Goal: Task Accomplishment & Management: Complete application form

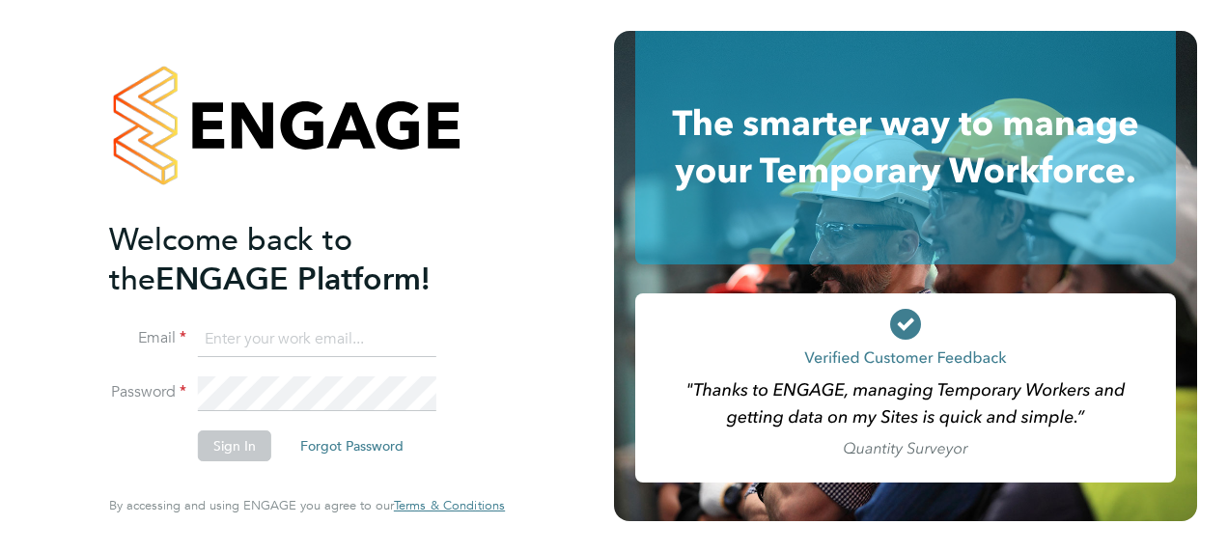
type input "elin@clippercontracting.co.uk"
click at [226, 451] on button "Sign In" at bounding box center [234, 446] width 73 height 31
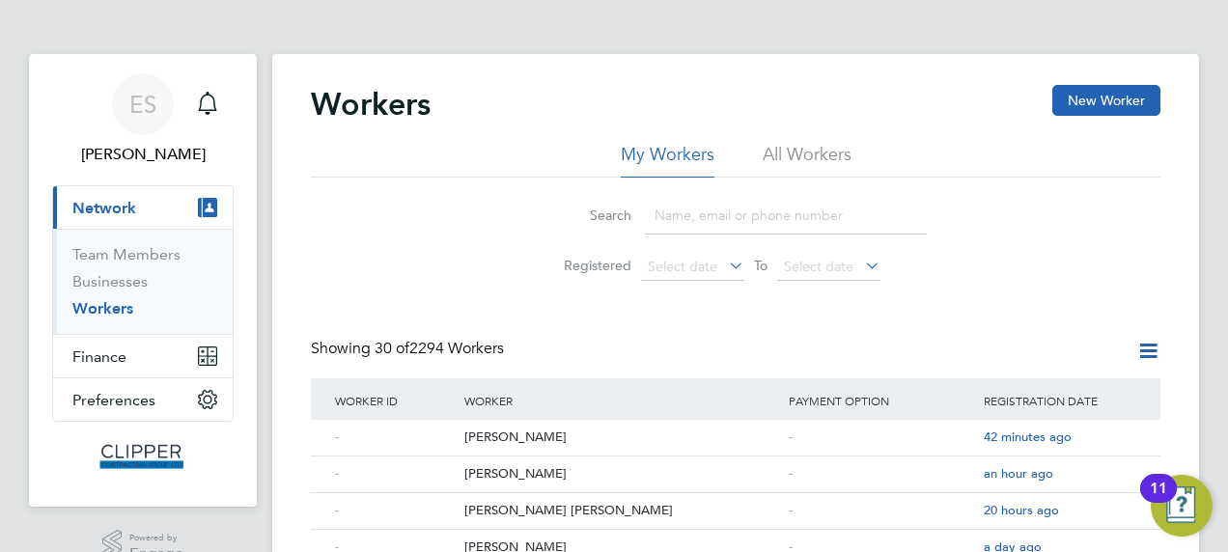
click at [682, 213] on input at bounding box center [786, 216] width 282 height 38
paste input "Stuart Bayliss"
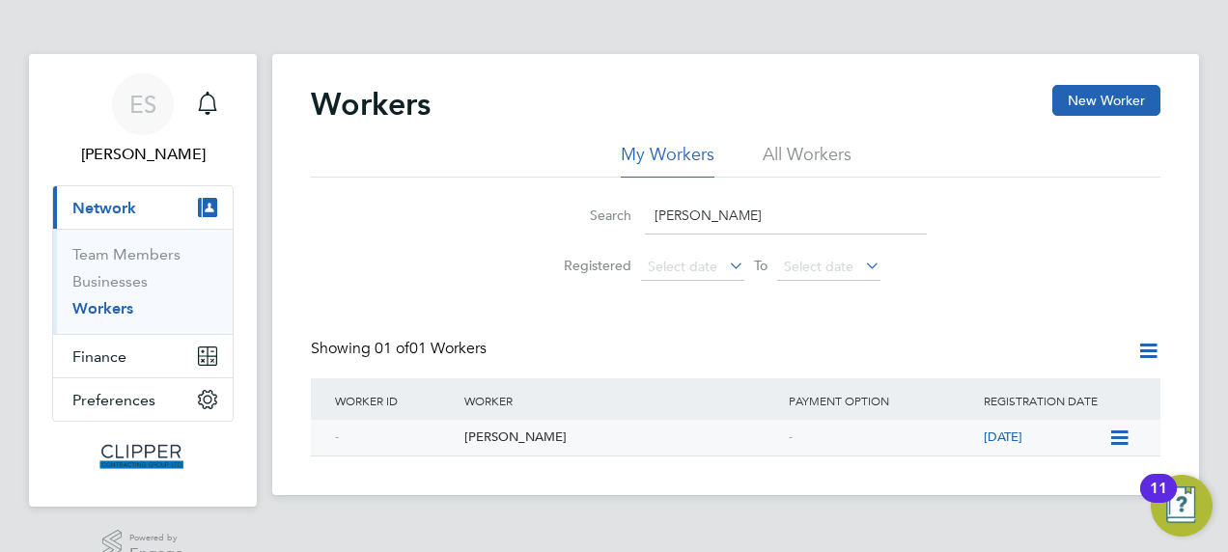
type input "Stuart Bayliss"
click at [524, 442] on div "Stuart Bayliss" at bounding box center [622, 438] width 324 height 36
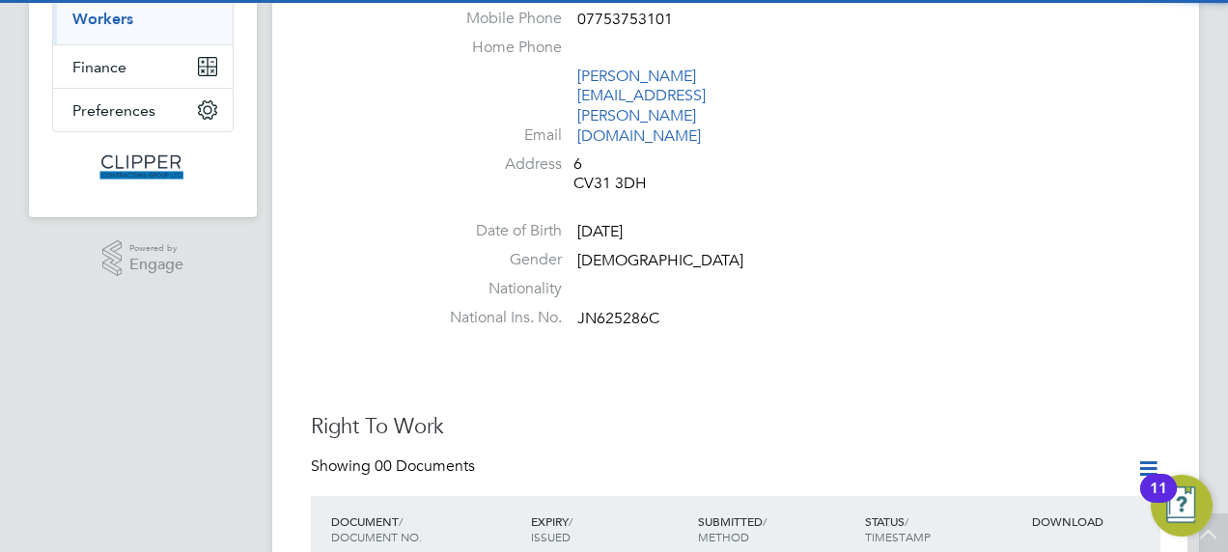
scroll to position [386, 0]
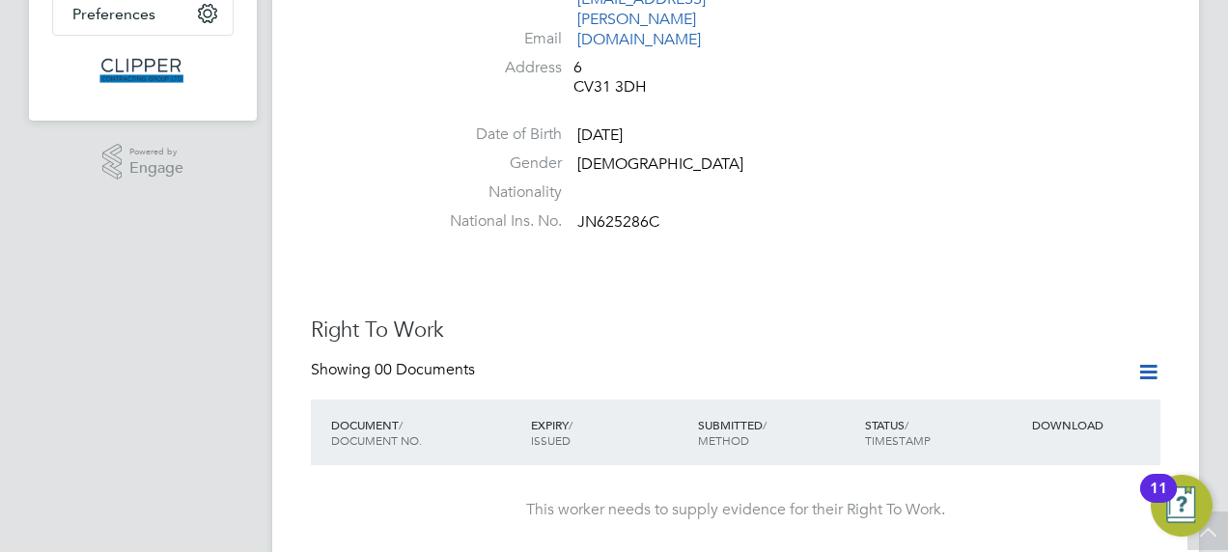
click at [1149, 360] on icon at bounding box center [1149, 372] width 24 height 24
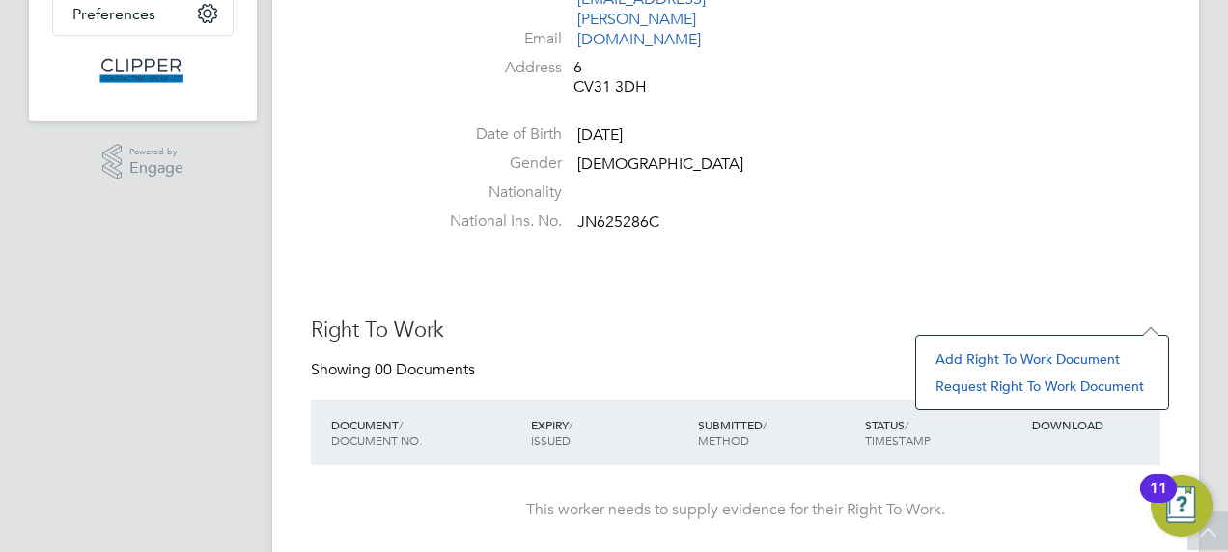
click at [860, 317] on div "Right To Work Showing 00 Documents DOCUMENT / DOCUMENT NO. EXPIRY / ISSUED SUBM…" at bounding box center [736, 436] width 850 height 239
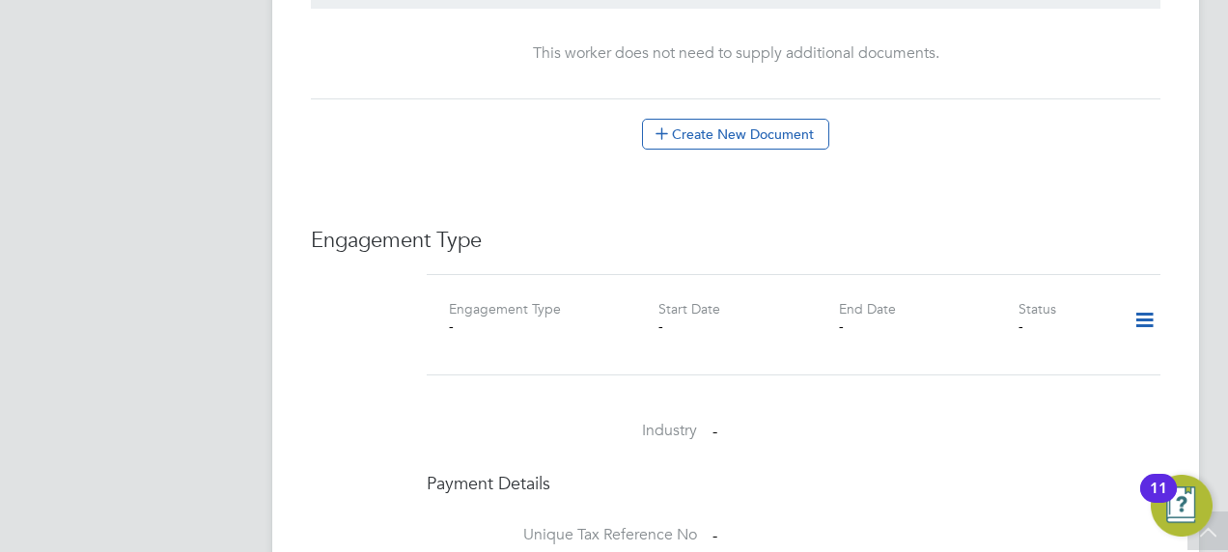
scroll to position [1255, 0]
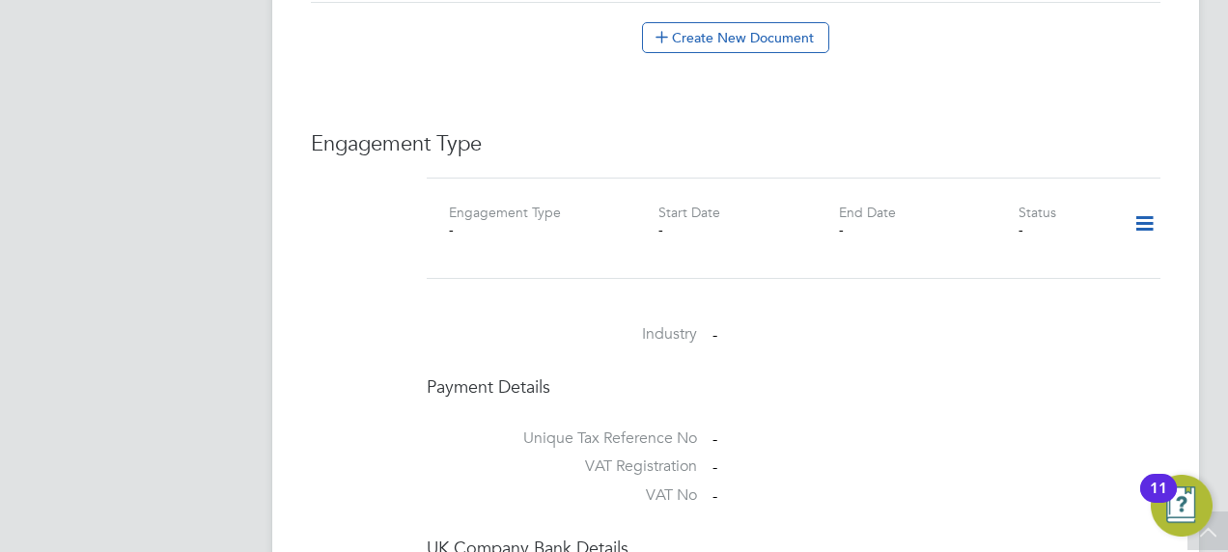
click at [1133, 202] on icon at bounding box center [1145, 224] width 34 height 44
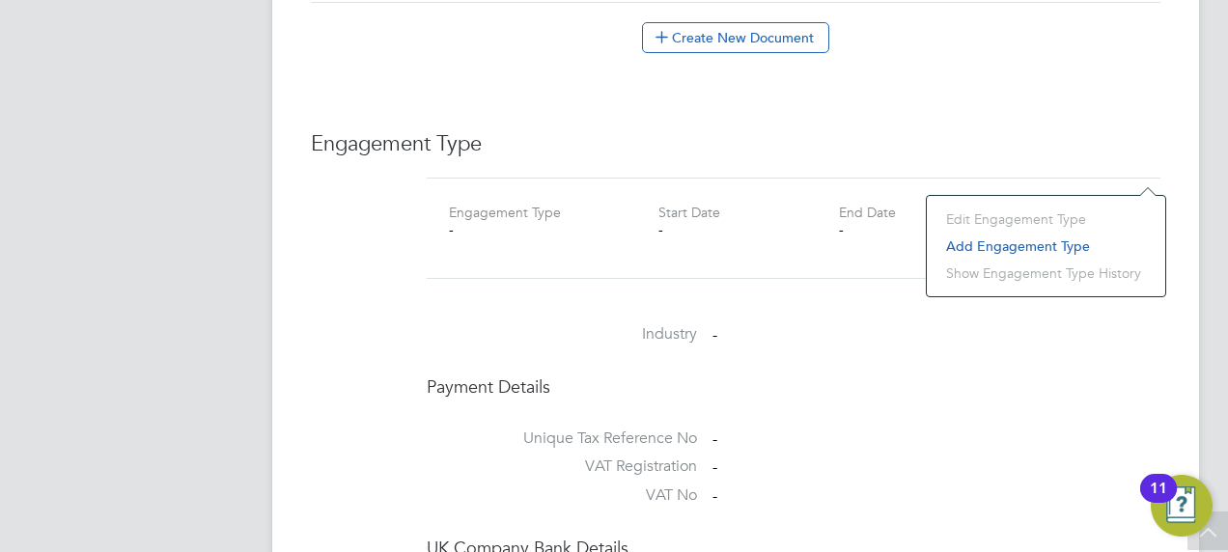
click at [1058, 248] on li "Add Engagement Type" at bounding box center [1046, 246] width 219 height 27
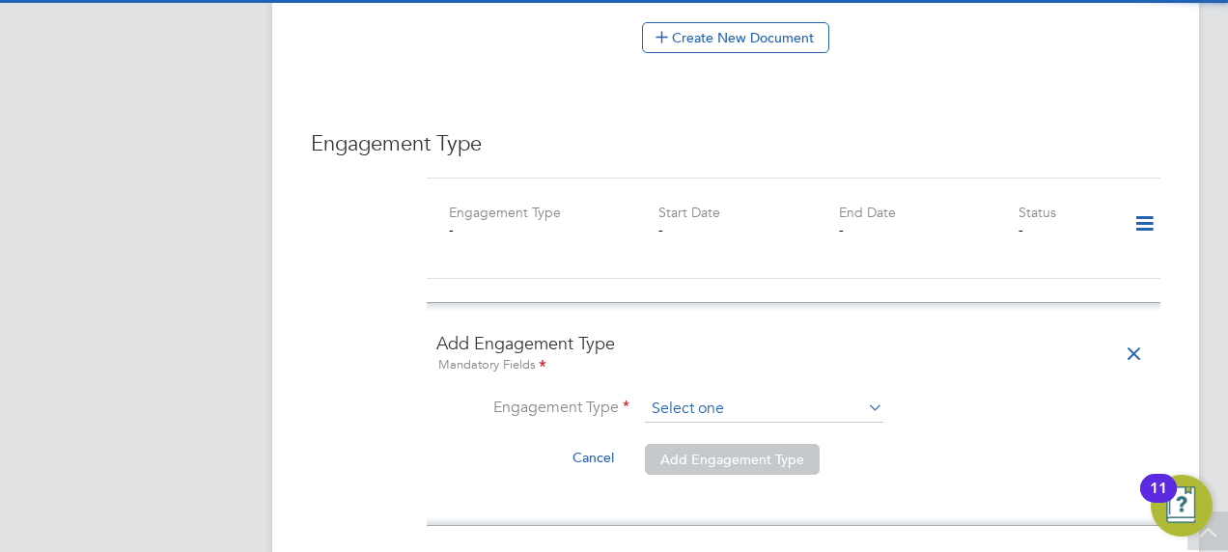
click at [682, 396] on input at bounding box center [764, 409] width 239 height 27
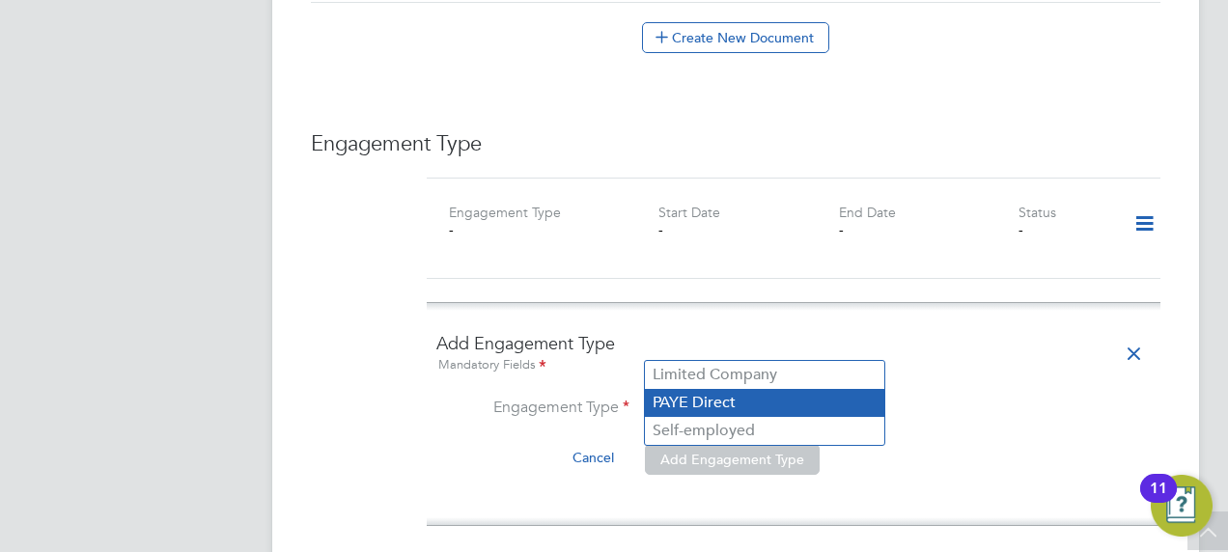
click at [701, 406] on li "PAYE Direct" at bounding box center [765, 403] width 240 height 28
type input "PAYE Direct"
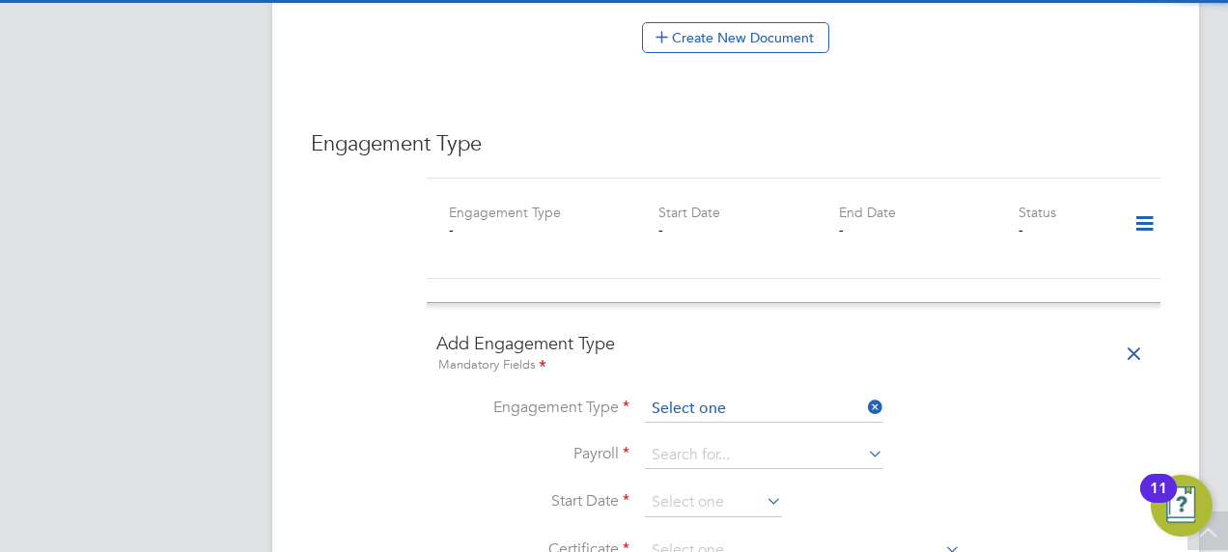
click at [715, 396] on input at bounding box center [764, 409] width 239 height 27
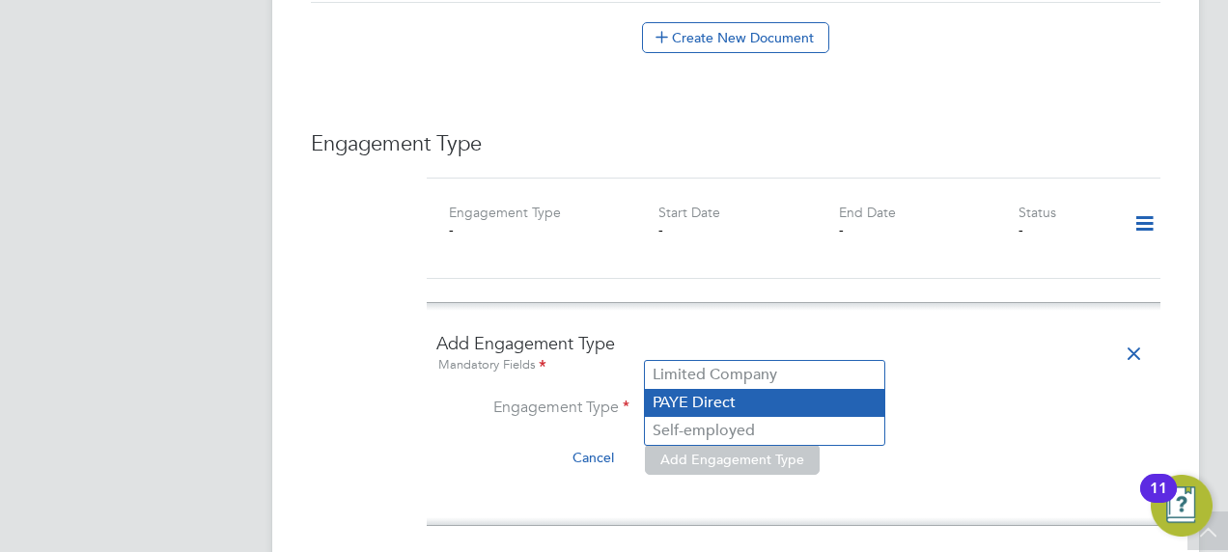
click at [730, 403] on li "PAYE Direct" at bounding box center [765, 403] width 240 height 28
type input "PAYE Direct"
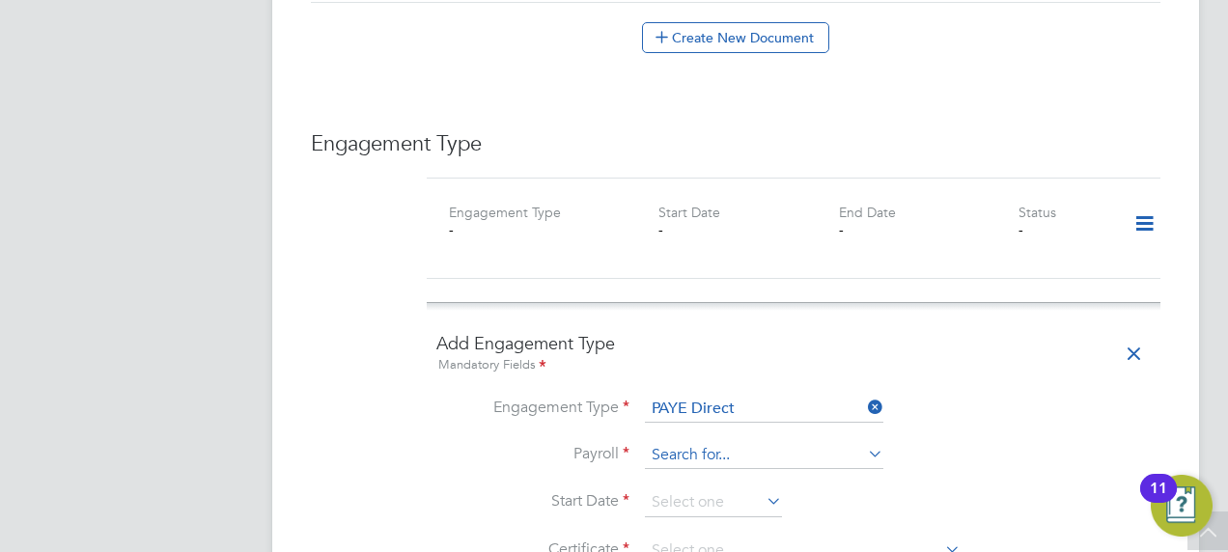
scroll to position [1352, 0]
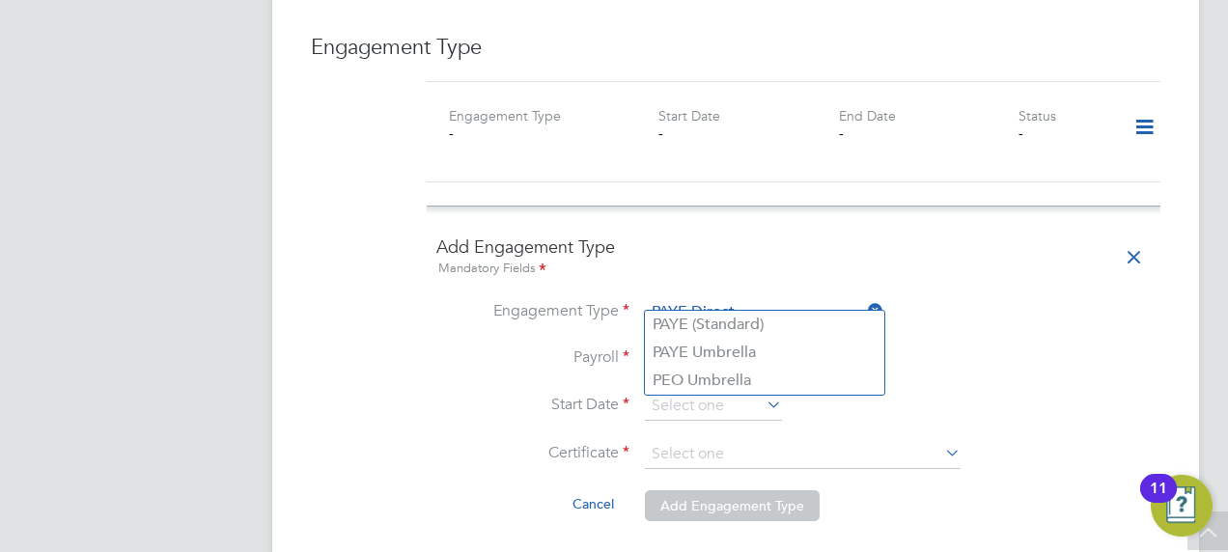
click at [735, 346] on input at bounding box center [764, 359] width 239 height 27
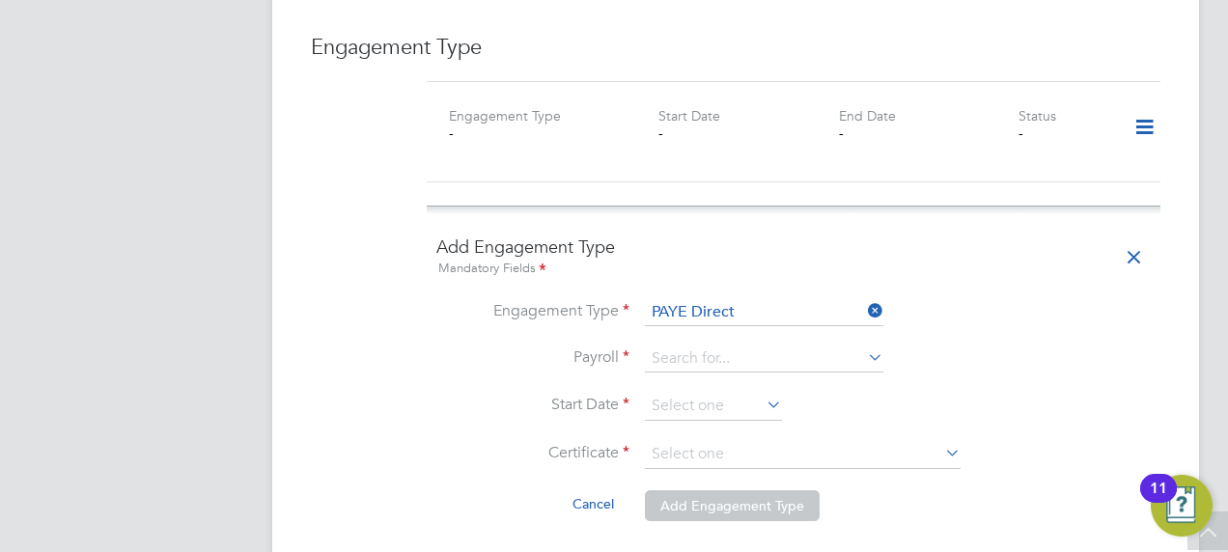
click at [740, 363] on li "PAYE Umbrella" at bounding box center [765, 353] width 240 height 28
type input "PAYE Umbrella"
click at [734, 392] on input at bounding box center [713, 406] width 137 height 29
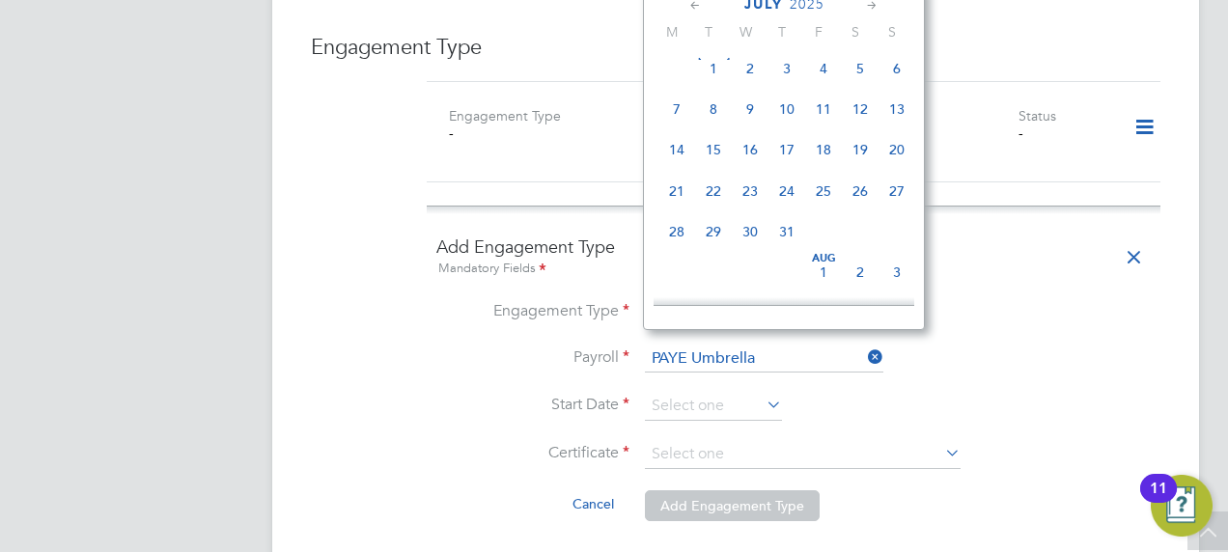
scroll to position [263, 0]
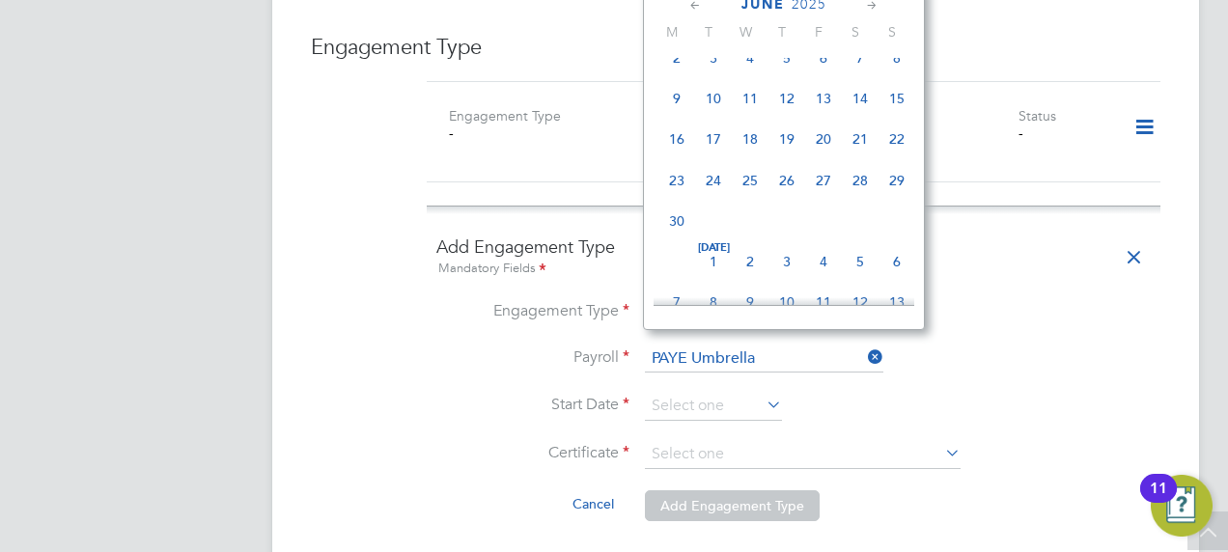
click at [751, 126] on span "18" at bounding box center [750, 139] width 37 height 37
type input "18 Jun 2025"
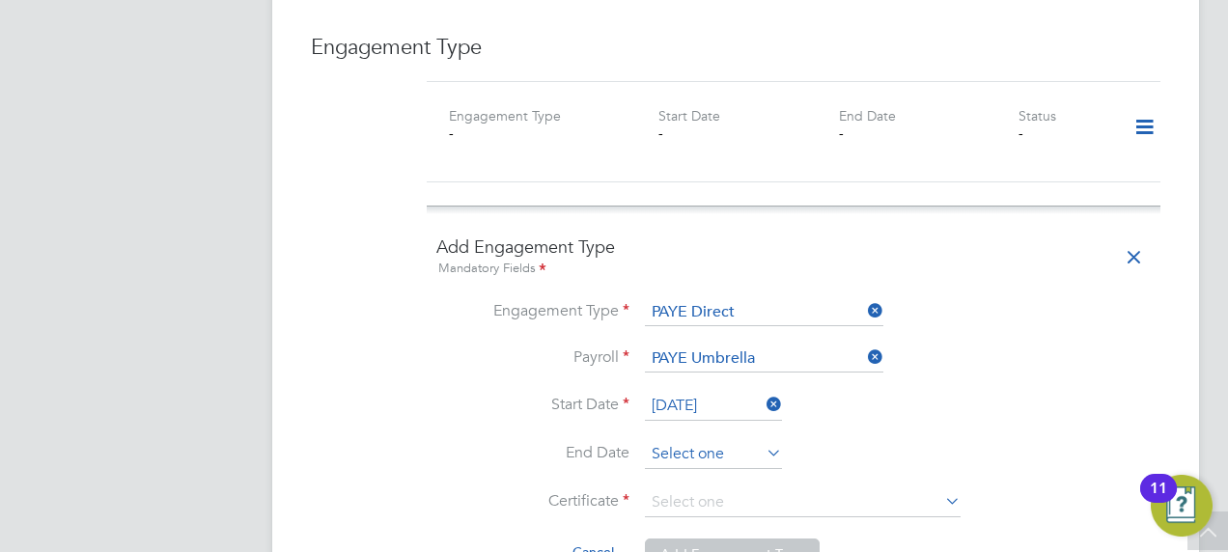
click at [703, 440] on input at bounding box center [713, 454] width 137 height 29
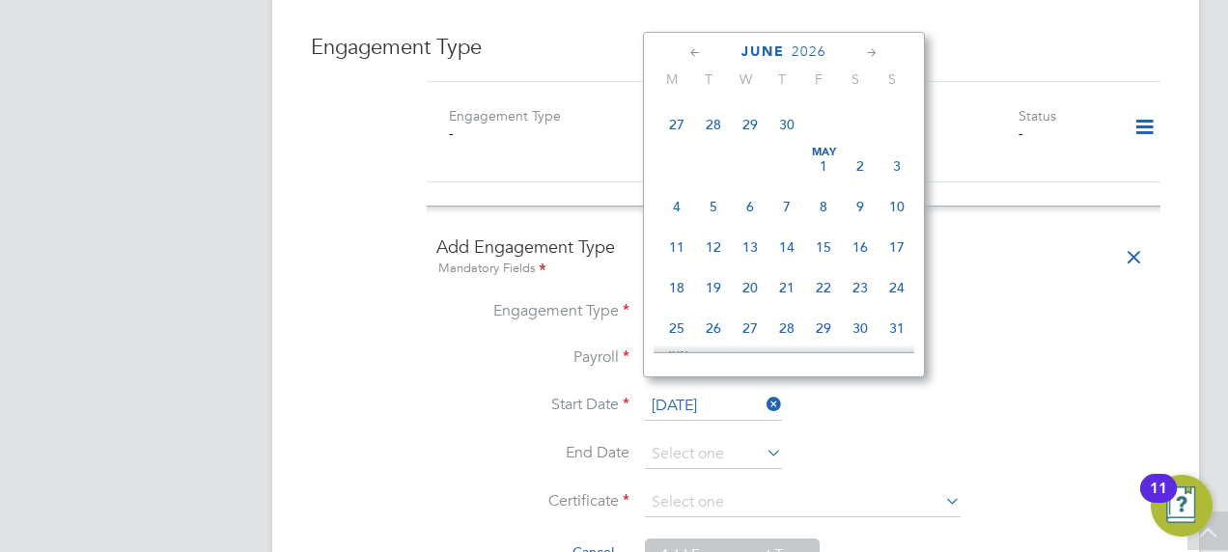
scroll to position [3063, 0]
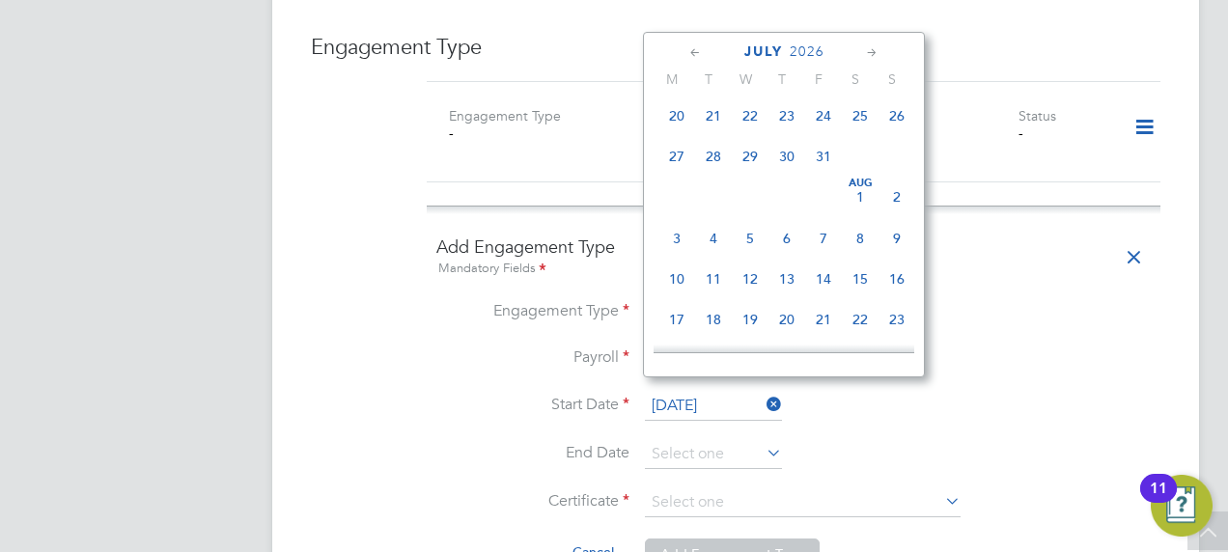
click at [773, 215] on span at bounding box center [787, 197] width 37 height 37
click at [749, 175] on span "29" at bounding box center [750, 156] width 37 height 37
type input "29 Jul 2026"
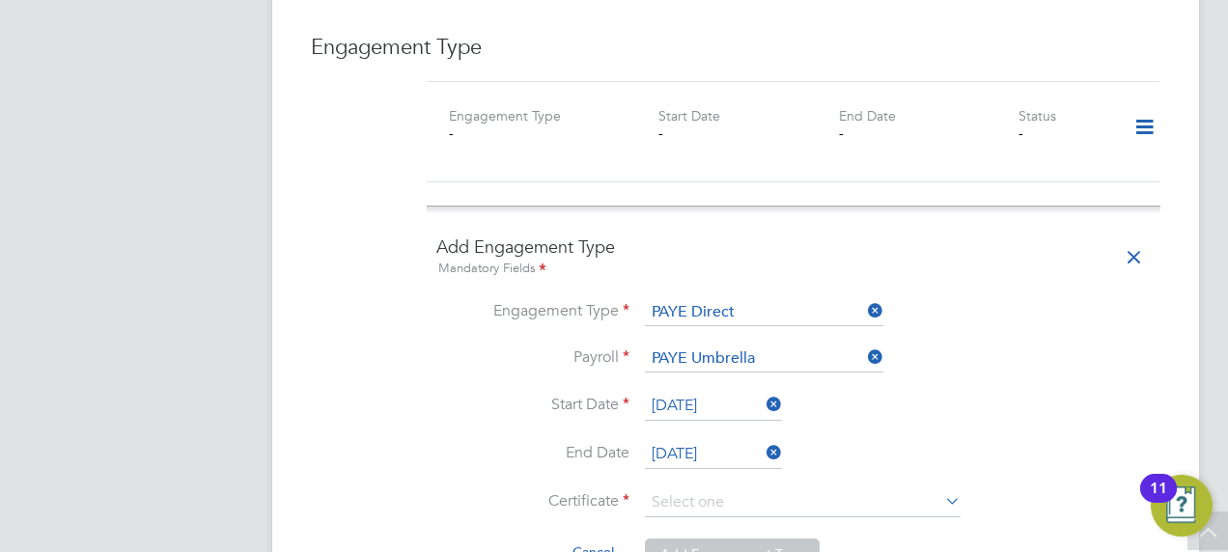
scroll to position [1449, 0]
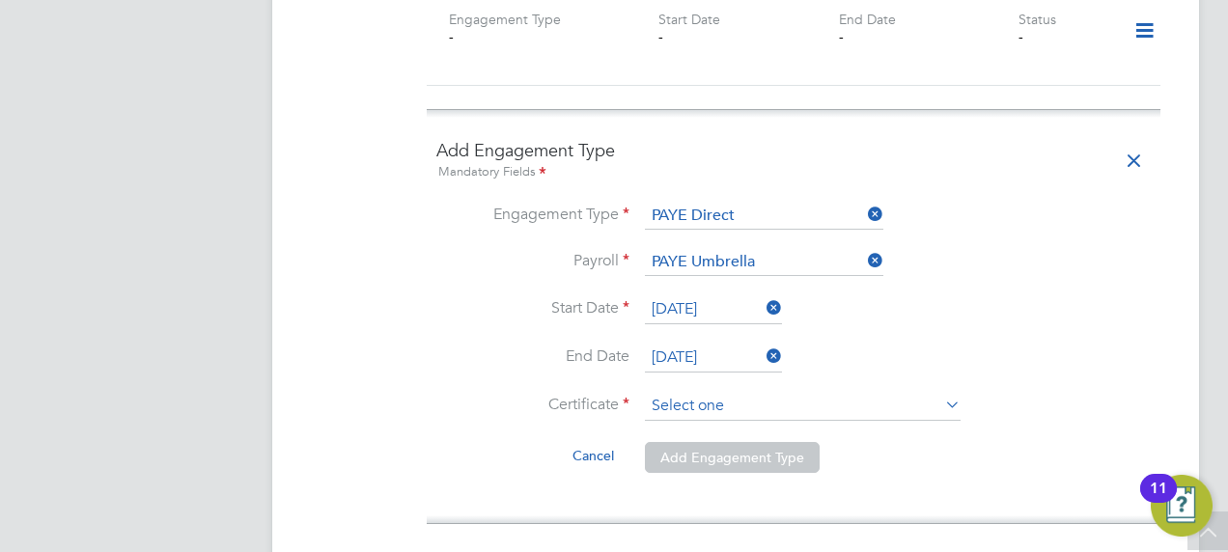
click at [708, 392] on input at bounding box center [803, 406] width 316 height 29
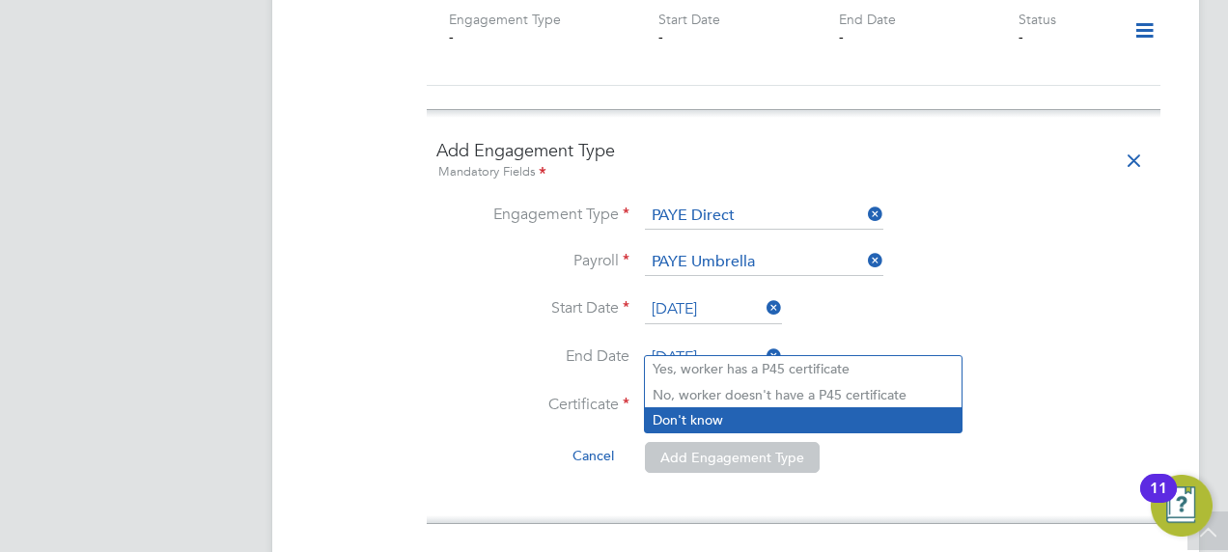
click at [732, 423] on li "Don't know" at bounding box center [803, 420] width 317 height 25
type input "Don't know"
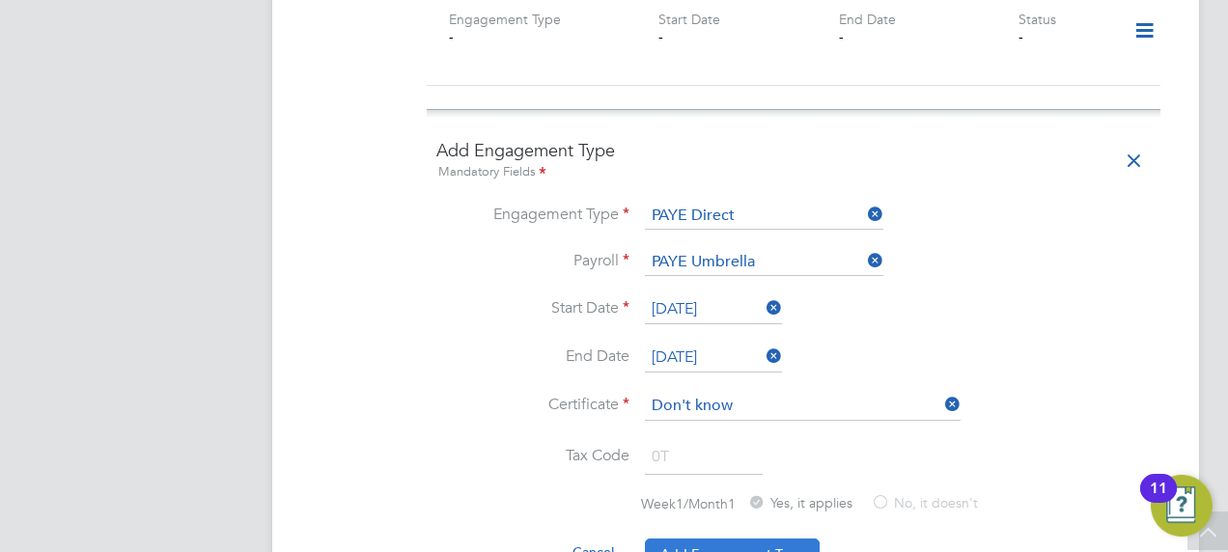
click at [722, 539] on button "Add Engagement Type" at bounding box center [732, 554] width 175 height 31
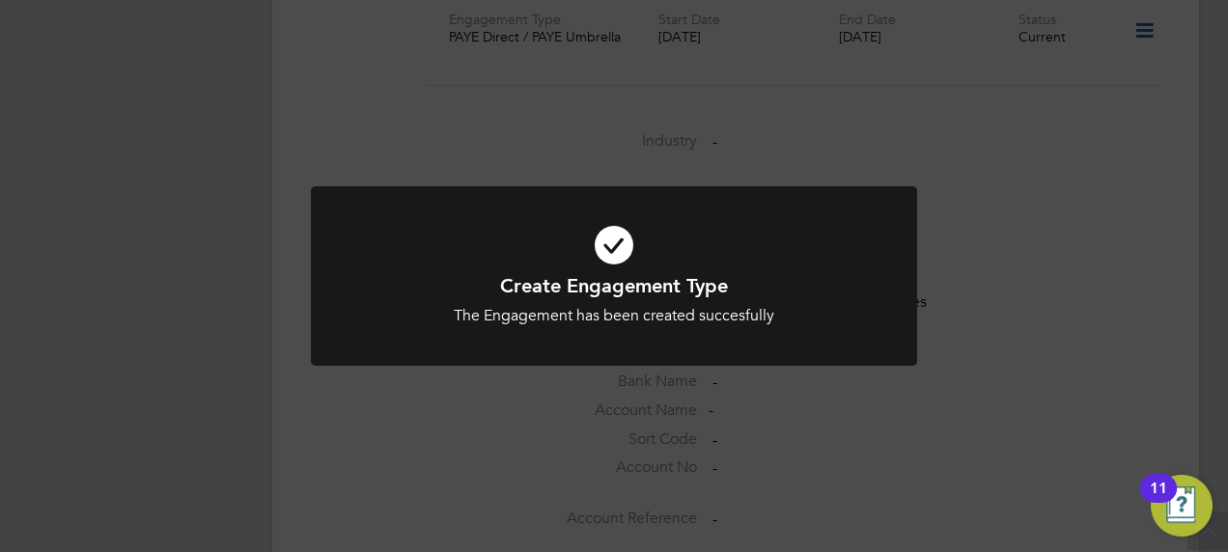
click at [296, 311] on div "Create Engagement Type The Engagement has been created succesfully Cancel Okay" at bounding box center [614, 276] width 1228 height 552
click at [1101, 205] on div "Error while Loading References Something went wrong whilst retrieving the refer…" at bounding box center [614, 276] width 1228 height 552
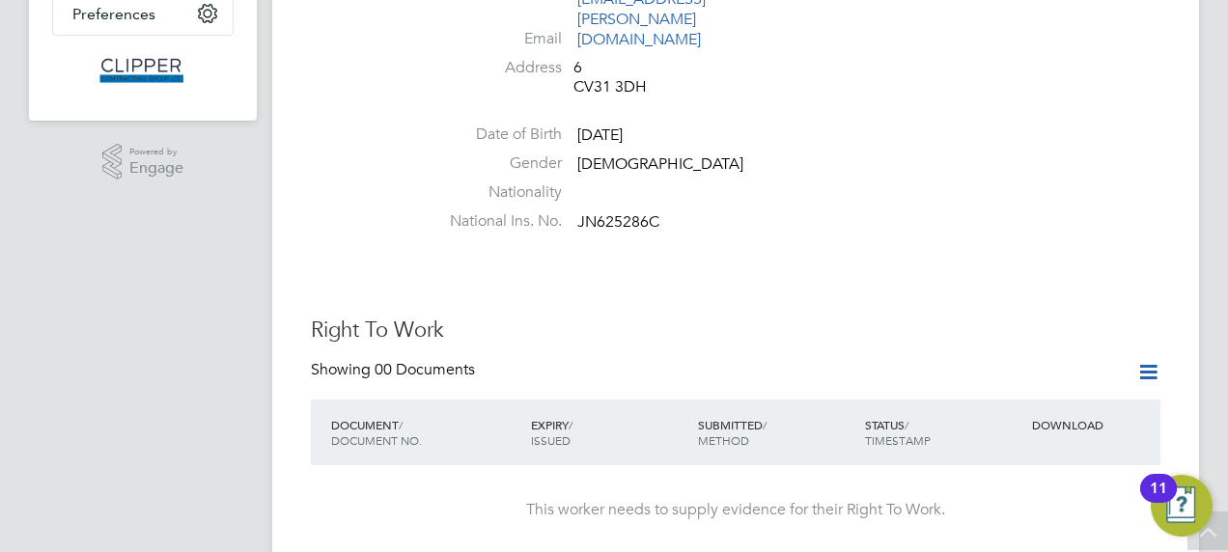
scroll to position [0, 0]
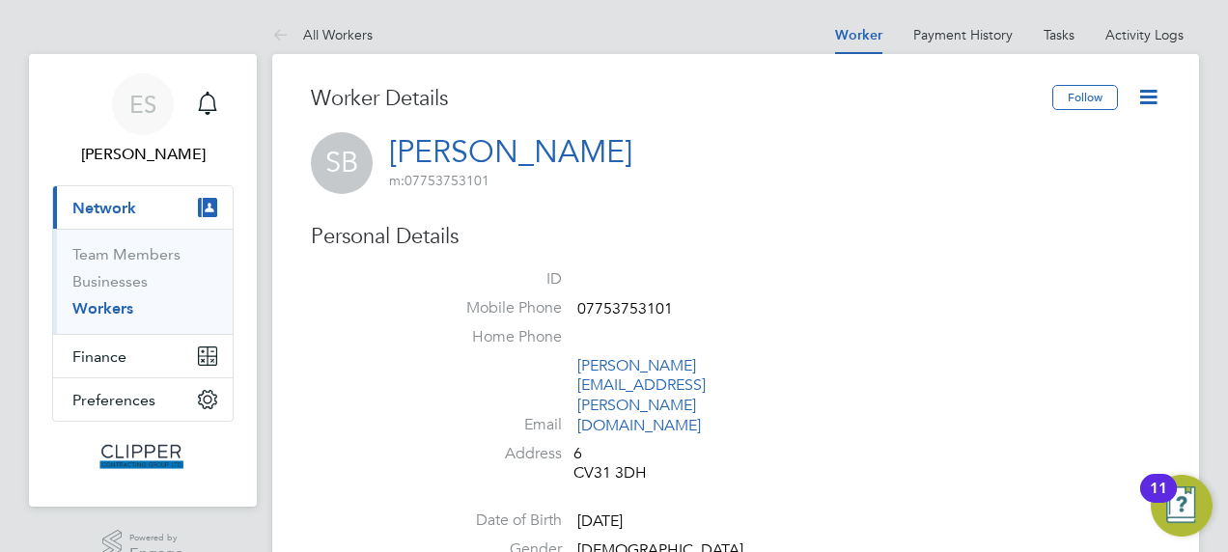
click at [113, 301] on link "Workers" at bounding box center [102, 308] width 61 height 18
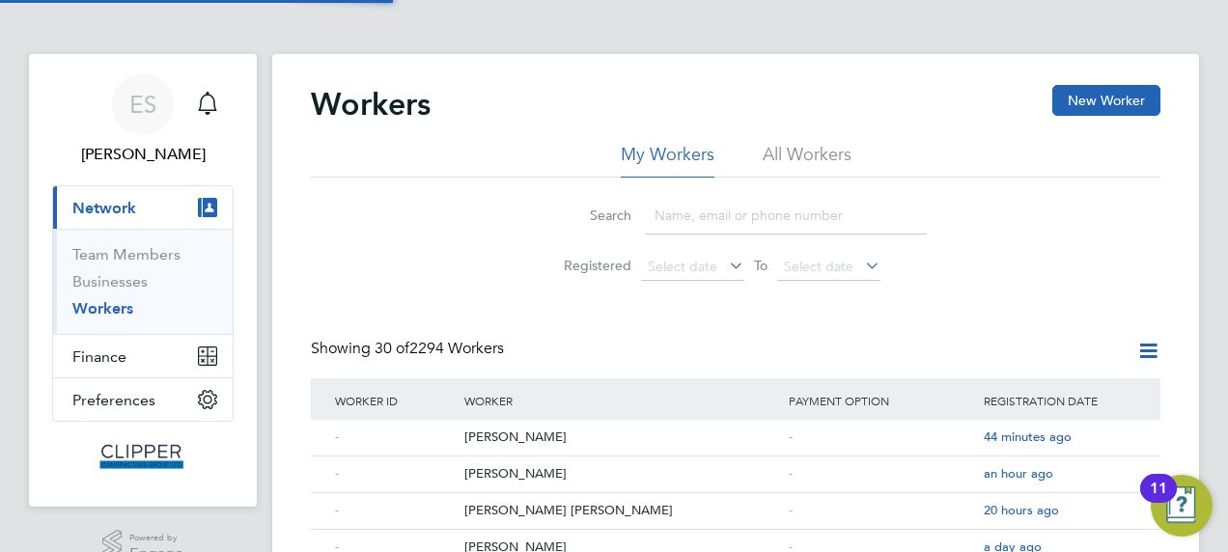
click at [707, 221] on input at bounding box center [786, 216] width 282 height 38
paste input "Karl Knight"
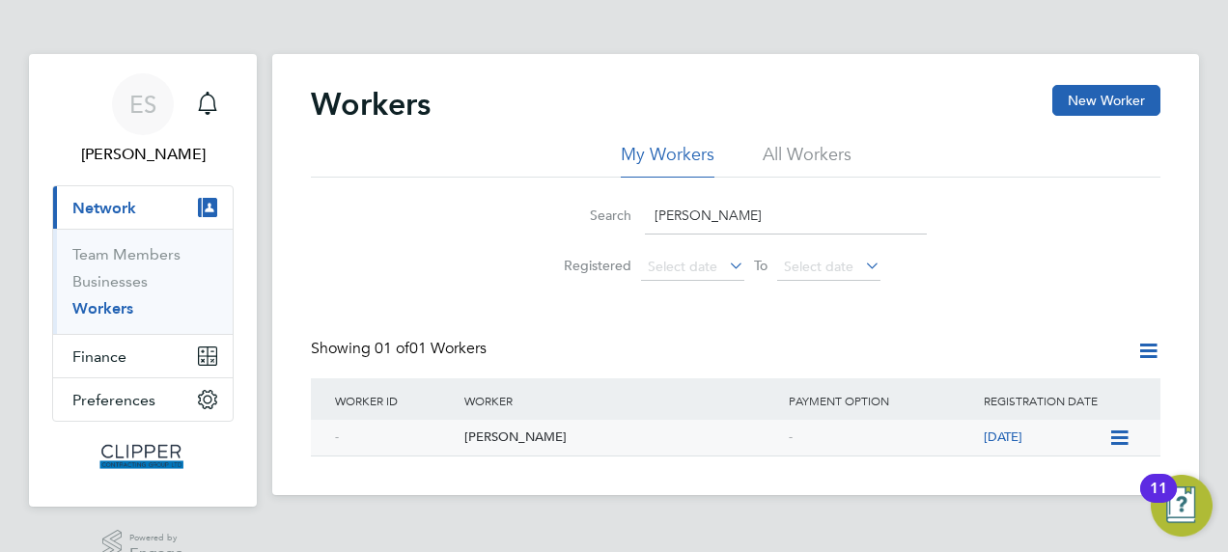
type input "Karl Knight"
click at [465, 428] on div "Karl Knight" at bounding box center [622, 438] width 324 height 36
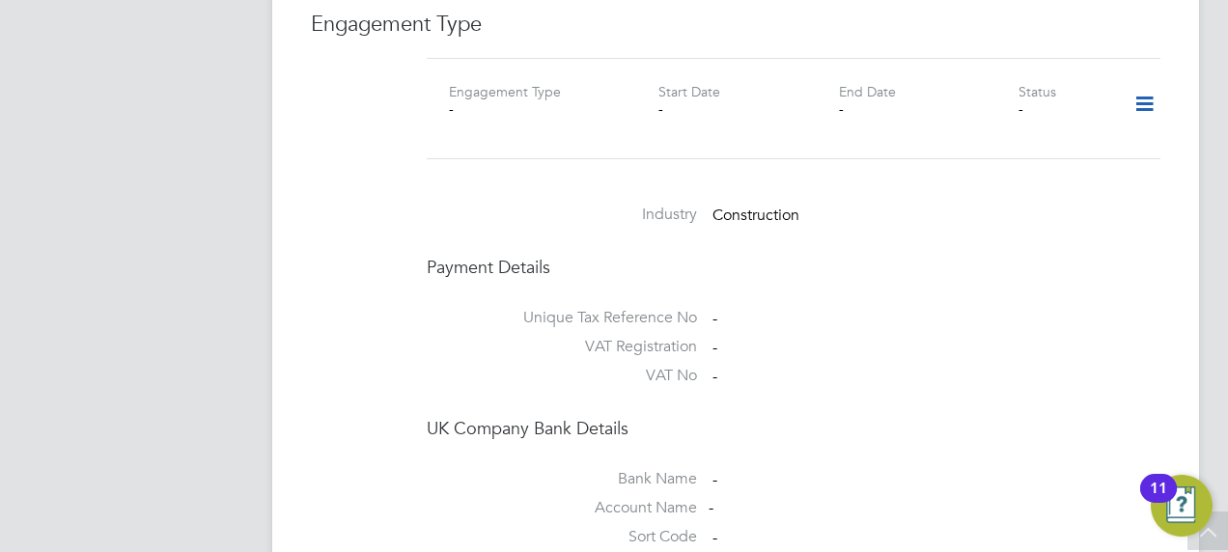
scroll to position [1255, 0]
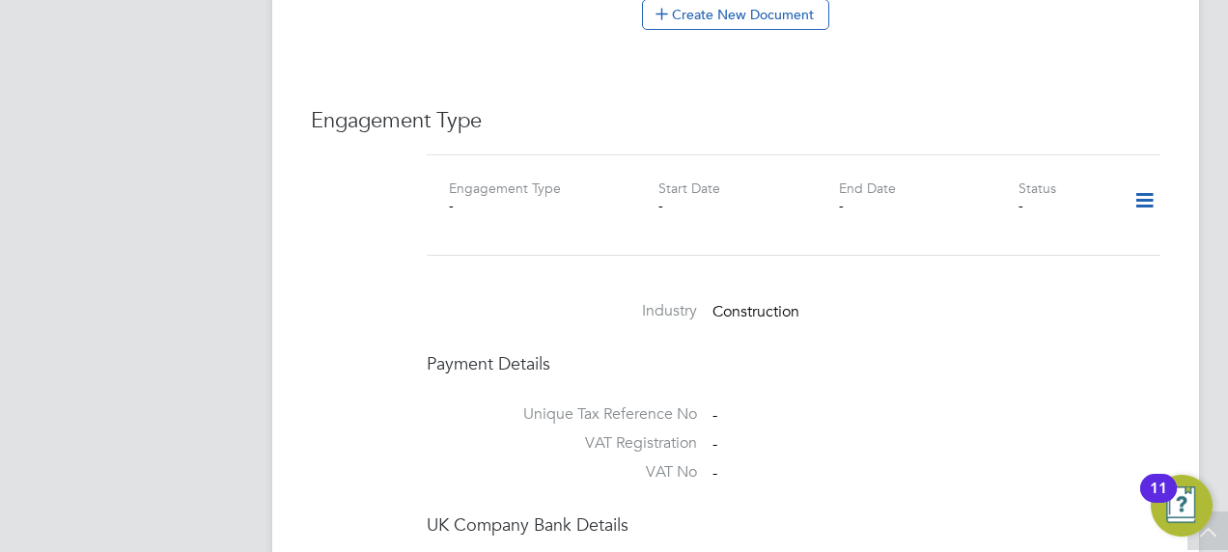
click at [1152, 180] on icon at bounding box center [1145, 201] width 34 height 44
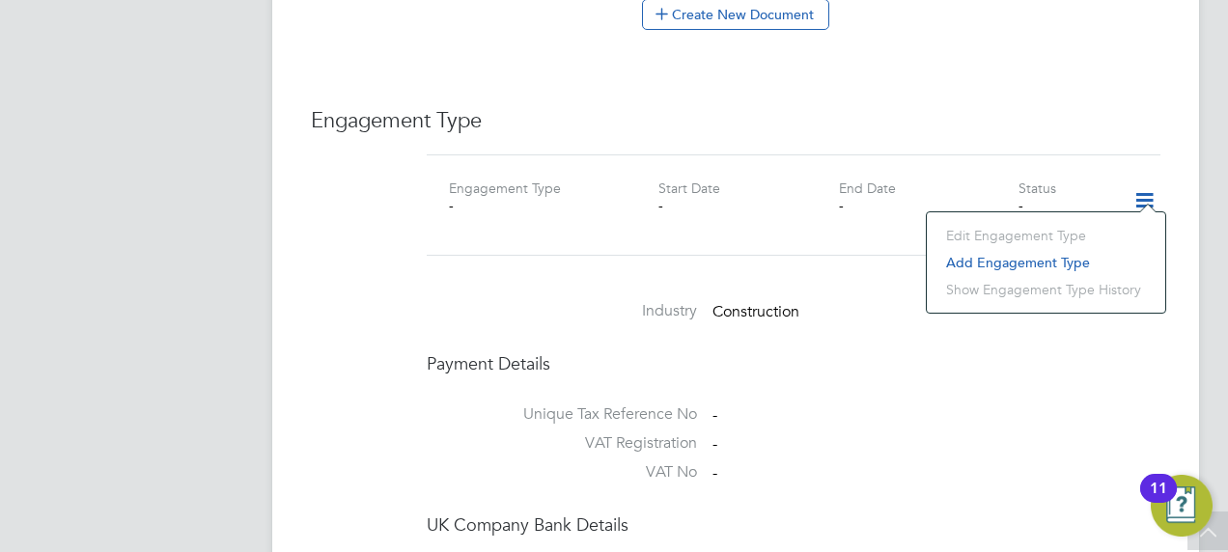
click at [1045, 263] on li "Add Engagement Type" at bounding box center [1046, 262] width 219 height 27
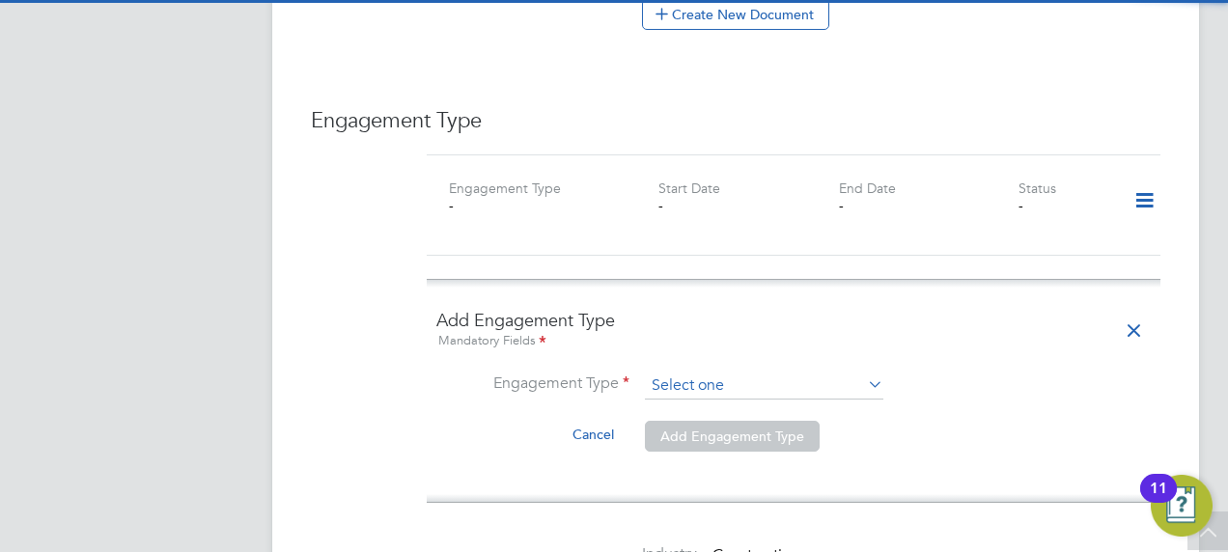
click at [676, 373] on input at bounding box center [764, 386] width 239 height 27
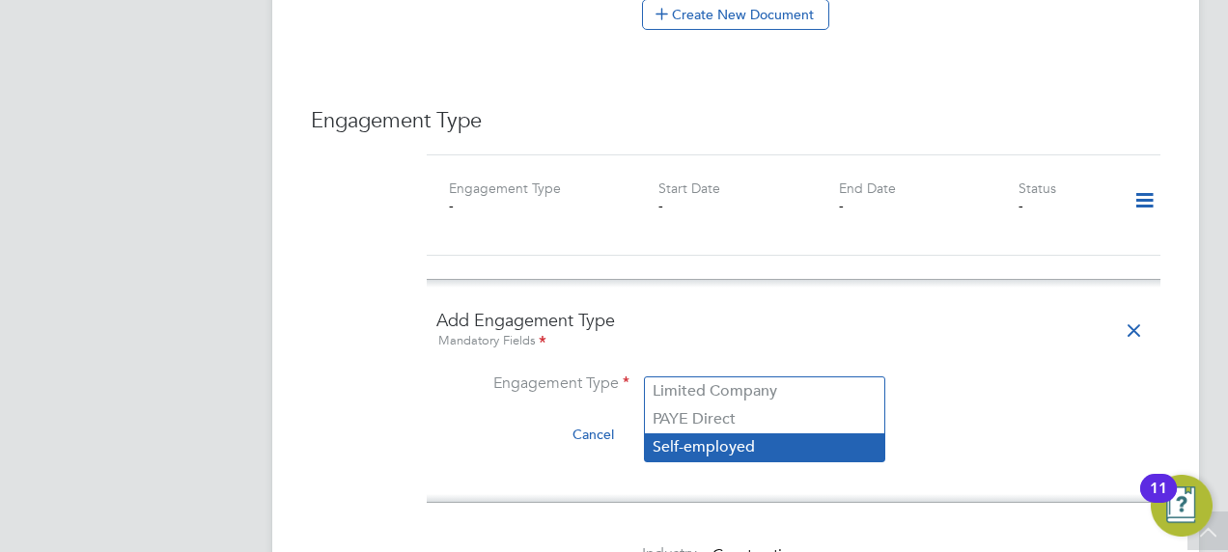
click at [692, 447] on li "Self-employed" at bounding box center [765, 448] width 240 height 28
type input "Self-employed"
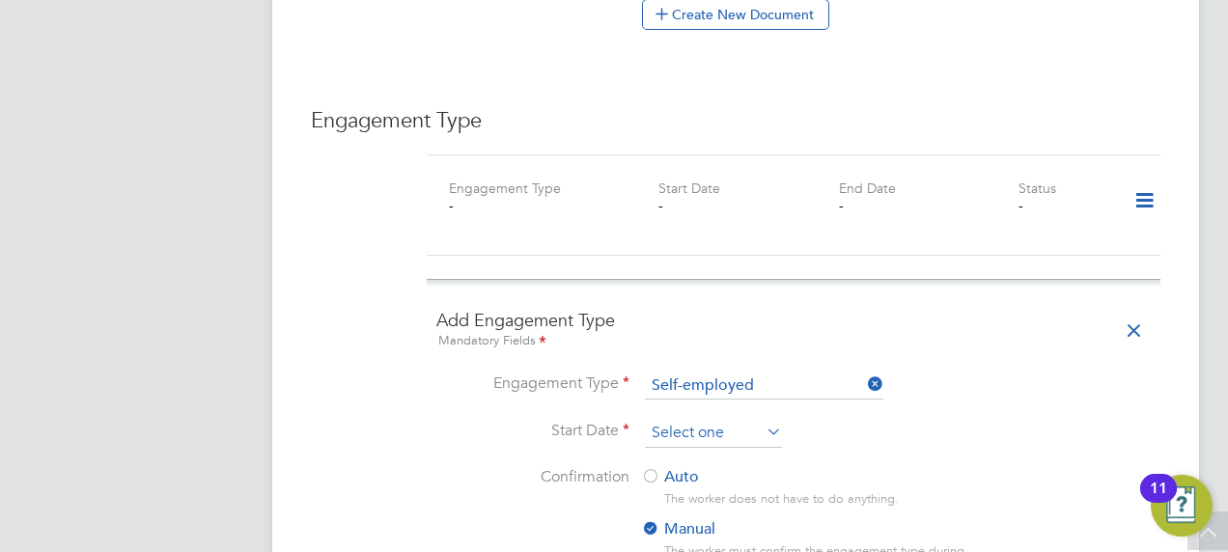
click at [716, 419] on input at bounding box center [713, 433] width 137 height 29
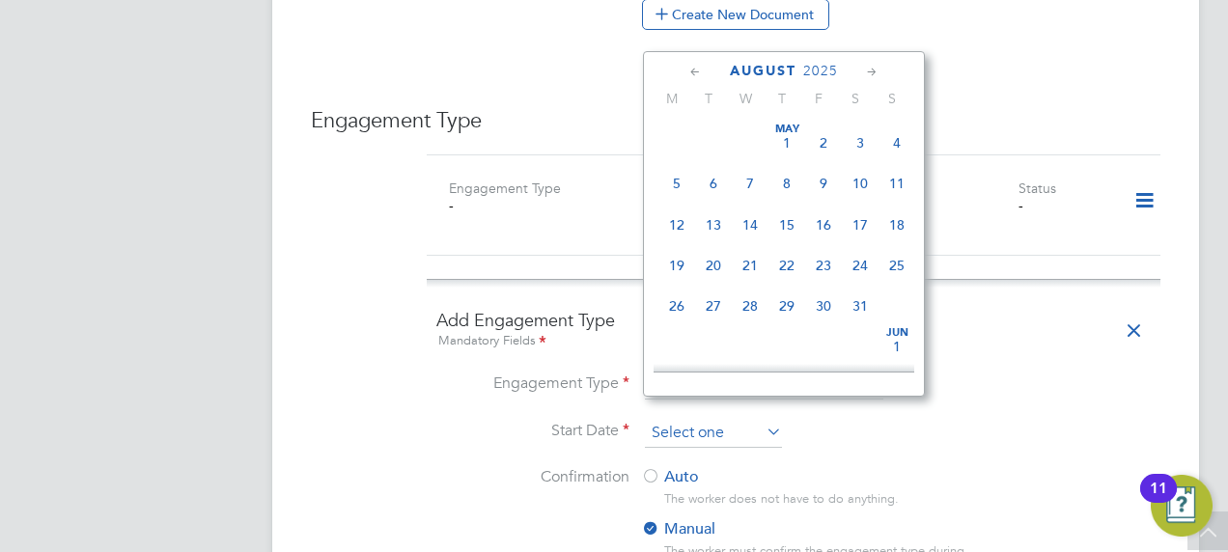
scroll to position [746, 0]
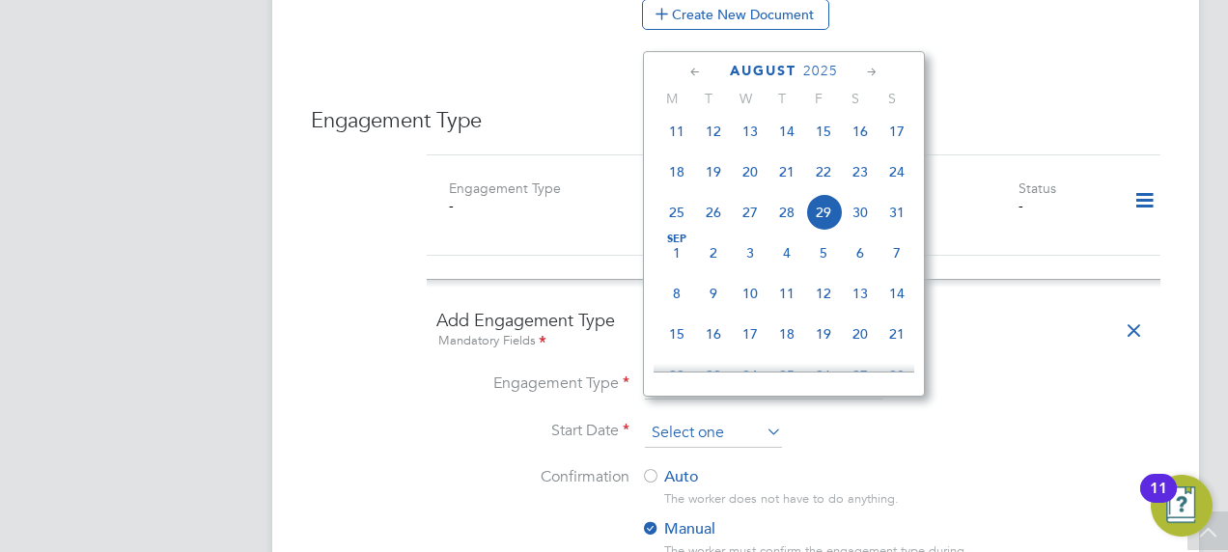
click at [716, 419] on input at bounding box center [713, 433] width 137 height 29
click at [921, 419] on li "Start Date" at bounding box center [794, 443] width 715 height 48
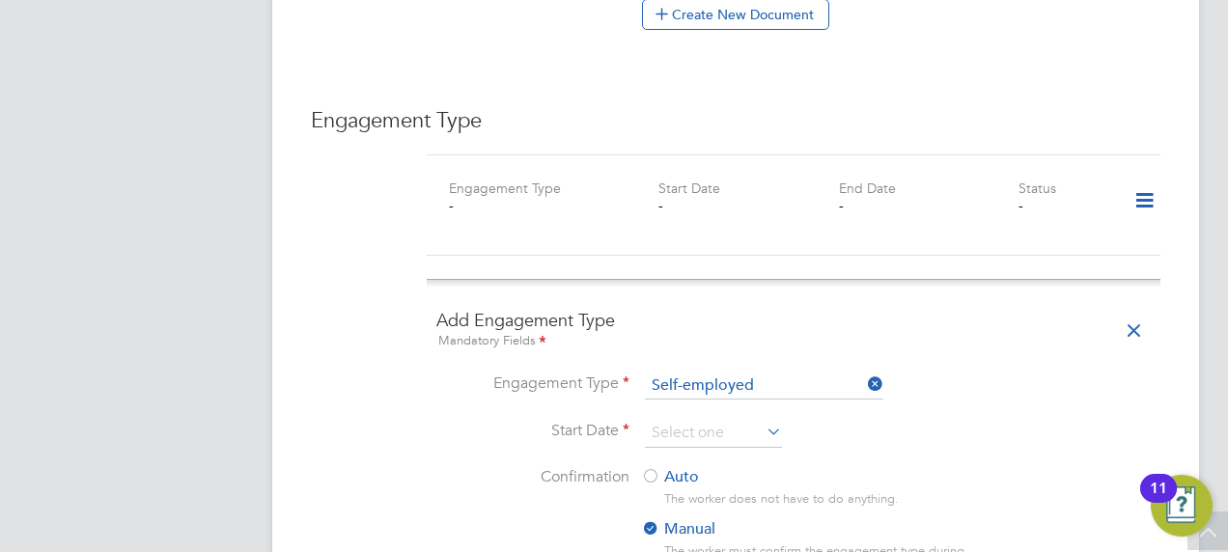
scroll to position [1352, 0]
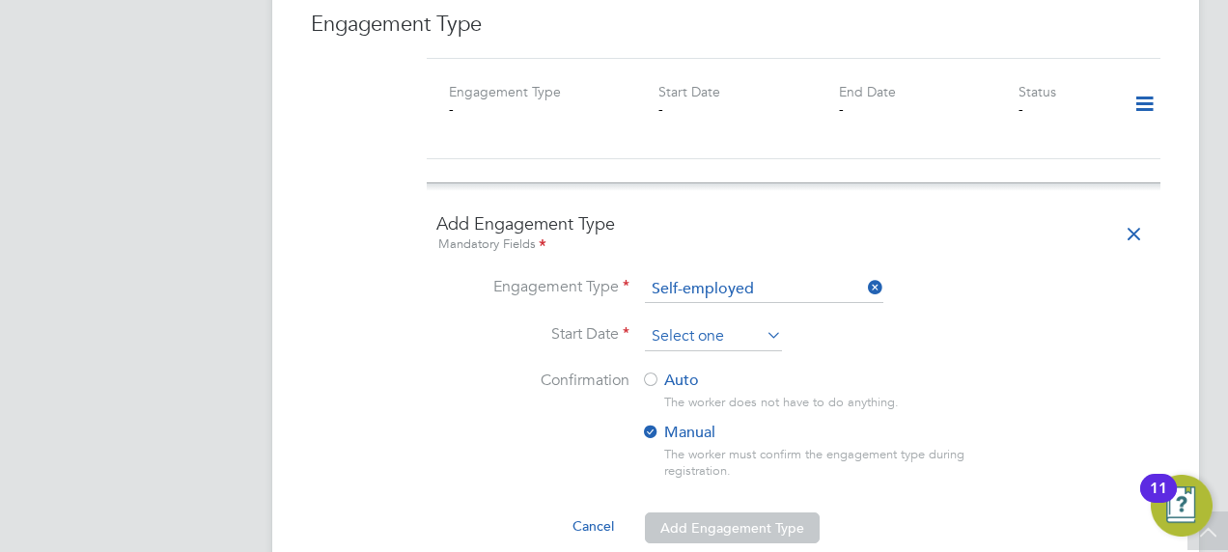
click at [730, 323] on input at bounding box center [713, 337] width 137 height 29
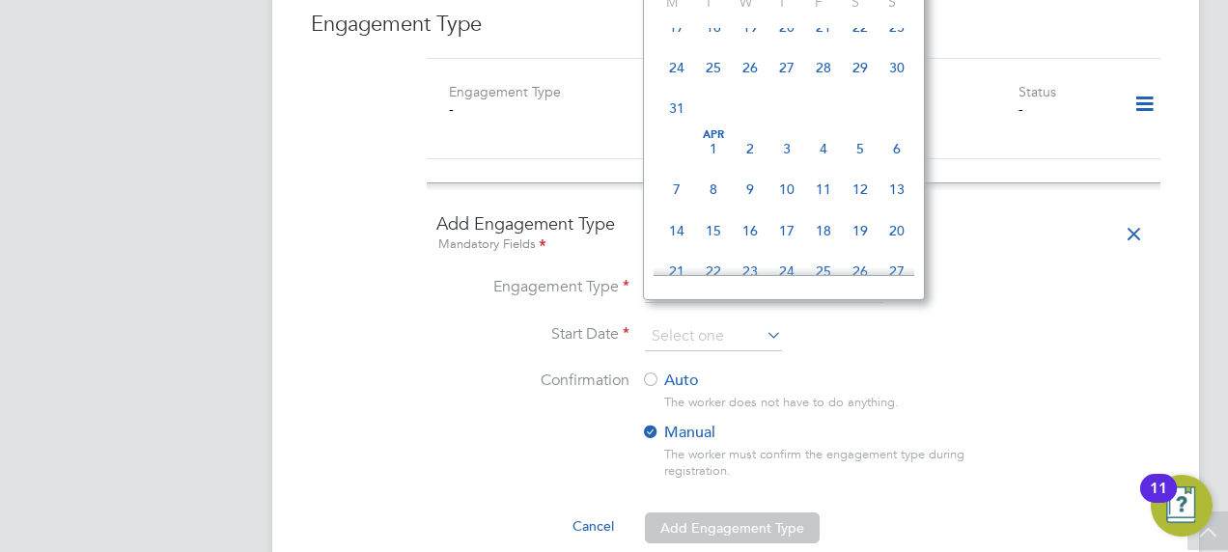
scroll to position [346, 0]
click at [737, 130] on div "Mar 1 2 3 4 5 6 7 8 9 10 11 12 13 14 15 16 17 18 19 20 21 22 23 24 25 26 27 28 …" at bounding box center [796, 8] width 285 height 244
click at [743, 155] on span "2" at bounding box center [750, 148] width 37 height 37
type input "02 Apr 2025"
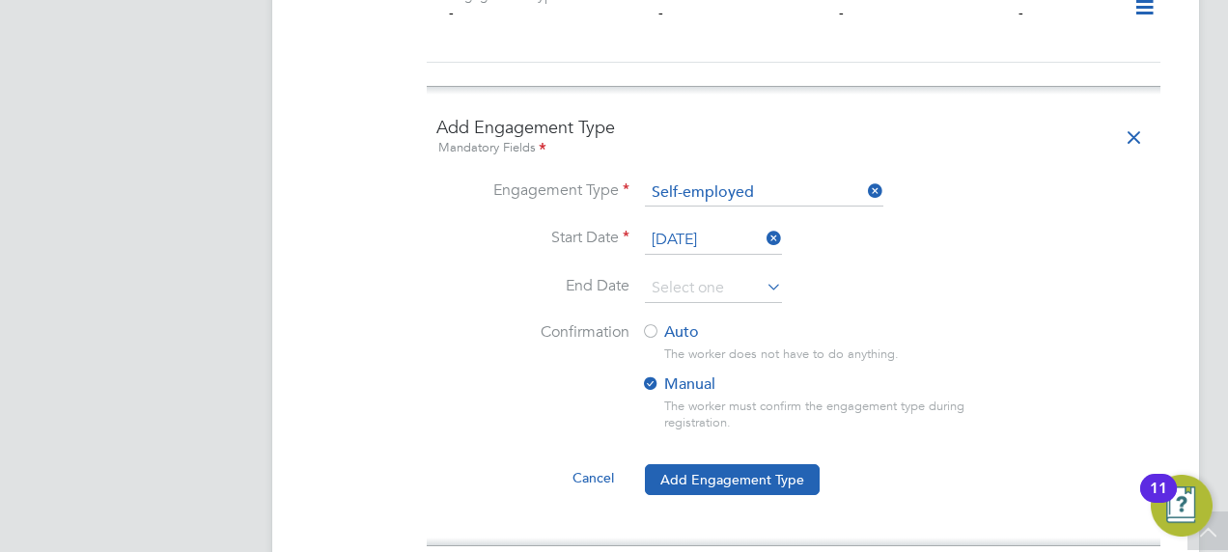
scroll to position [1545, 0]
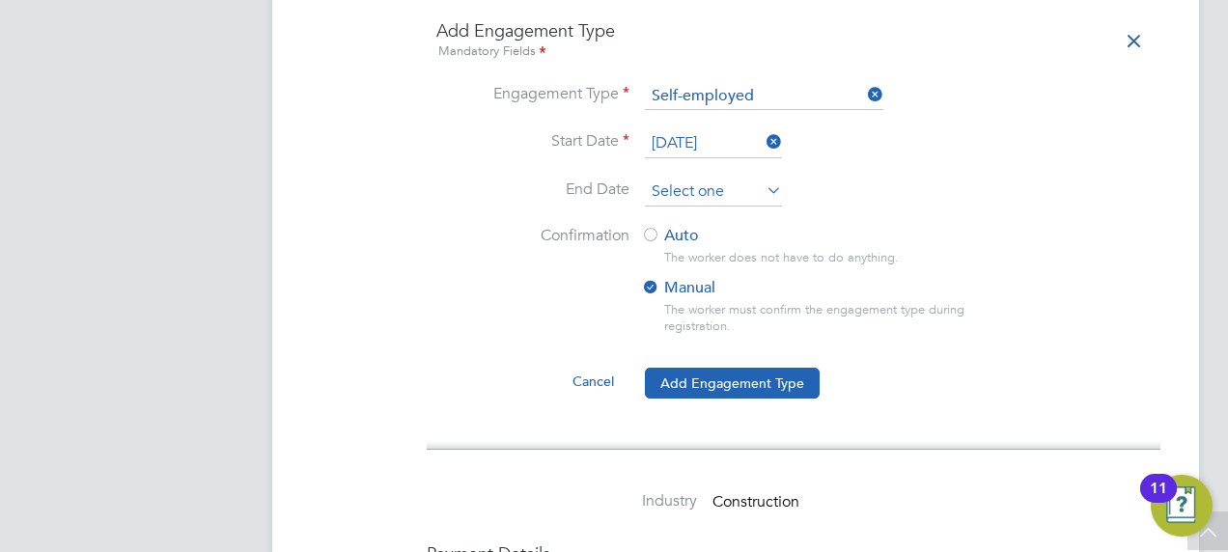
click at [720, 178] on input at bounding box center [713, 192] width 137 height 29
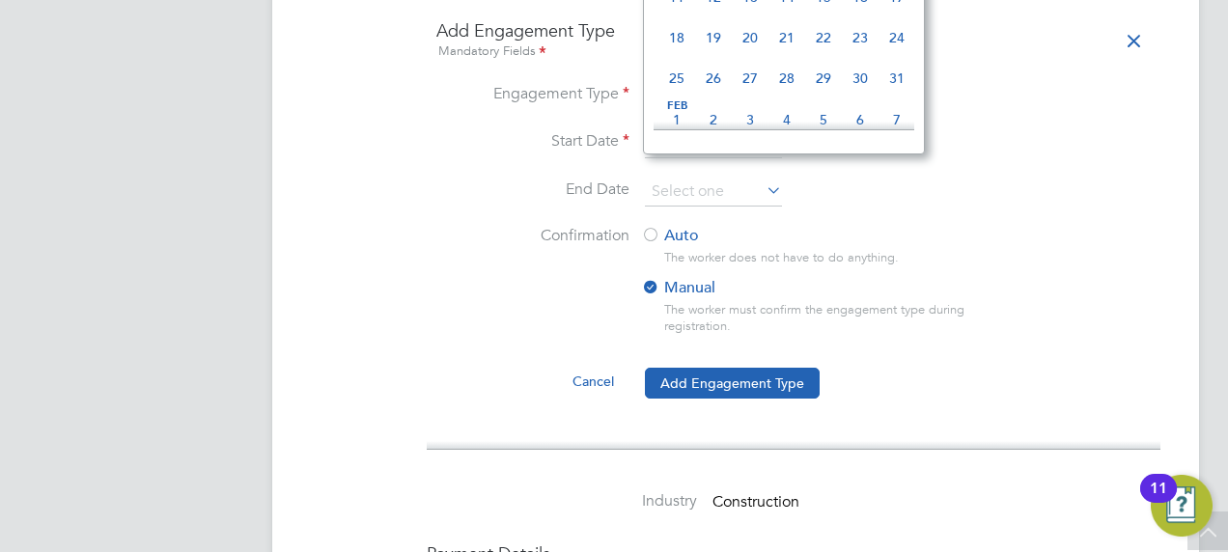
scroll to position [4705, 0]
click at [785, 21] on span "Apr 1" at bounding box center [787, 3] width 37 height 37
type input "01 Apr 2027"
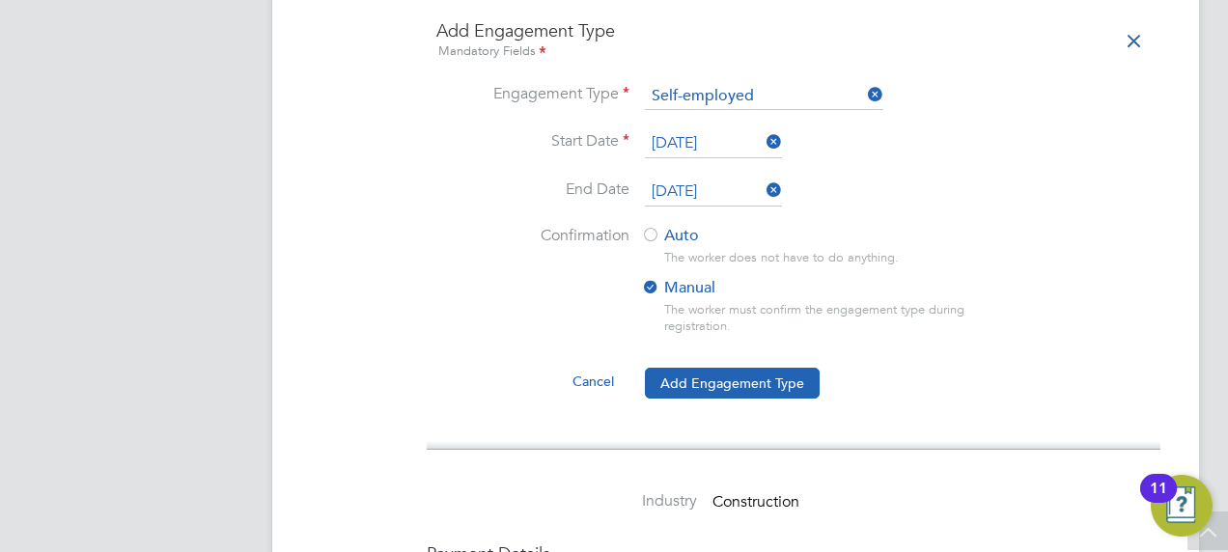
click at [661, 226] on label "Auto" at bounding box center [815, 236] width 348 height 20
click at [728, 368] on button "Add Engagement Type" at bounding box center [732, 383] width 175 height 31
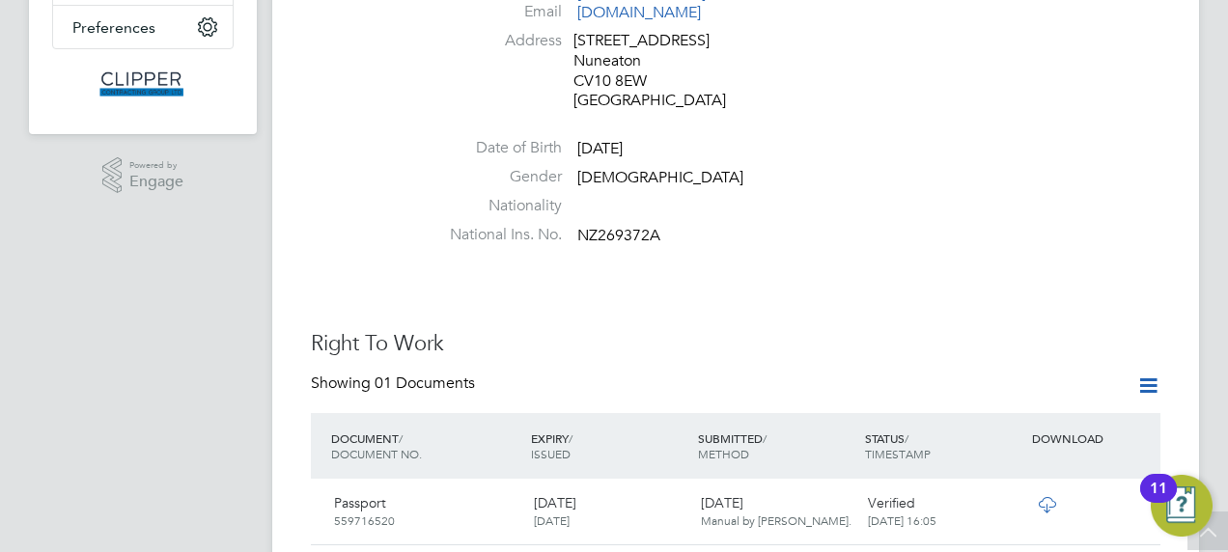
scroll to position [0, 0]
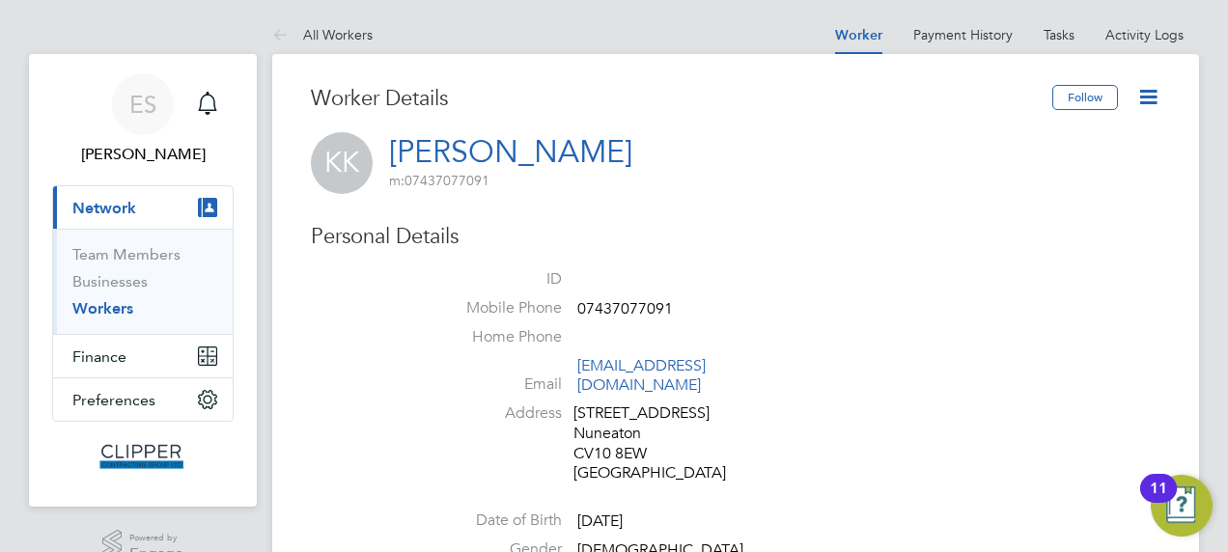
click at [95, 311] on link "Workers" at bounding box center [102, 308] width 61 height 18
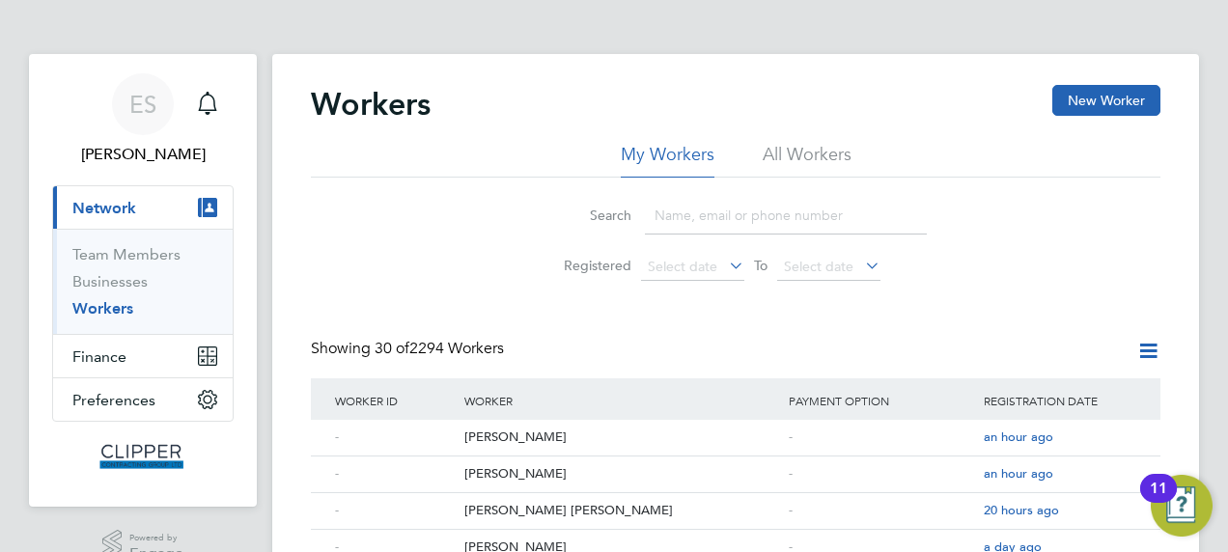
click at [736, 211] on input at bounding box center [786, 216] width 282 height 38
paste input "David Bryant"
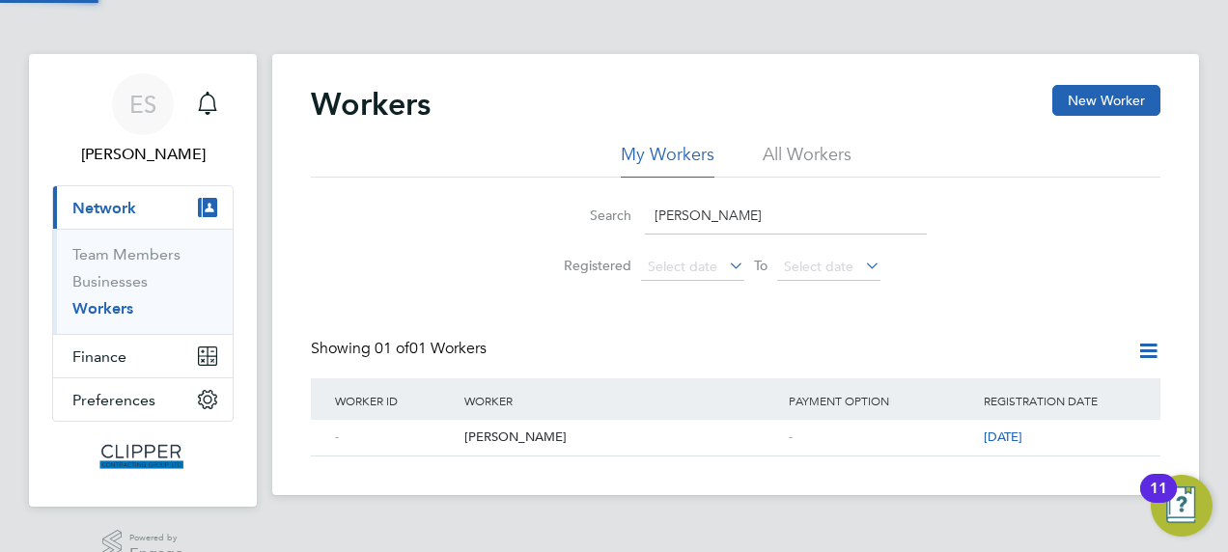
type input "David Bryant"
click at [562, 437] on div "David Bryant" at bounding box center [622, 438] width 324 height 36
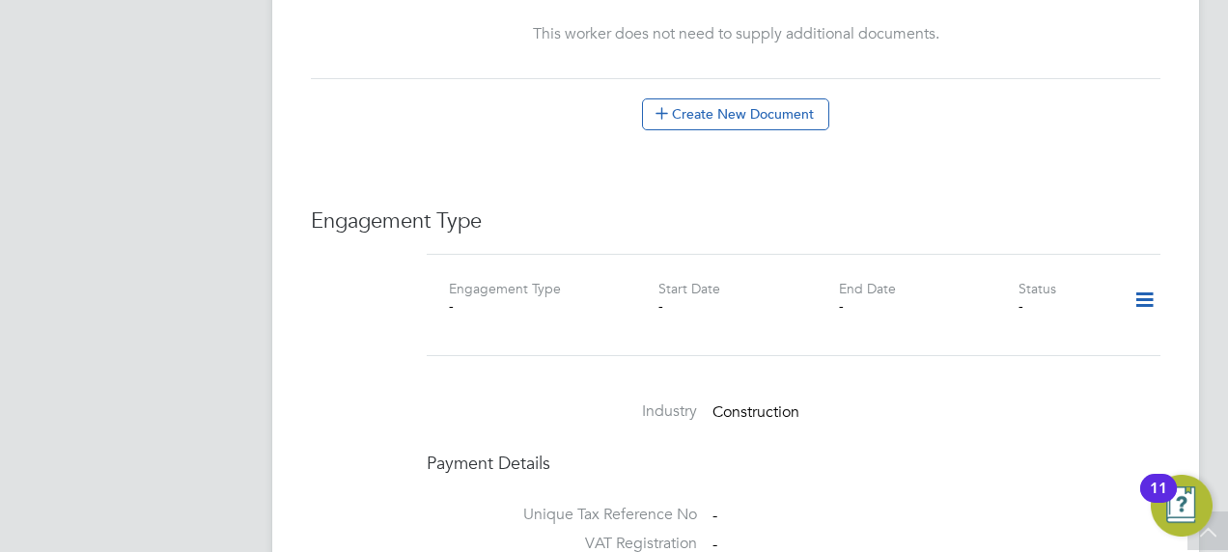
scroll to position [1255, 0]
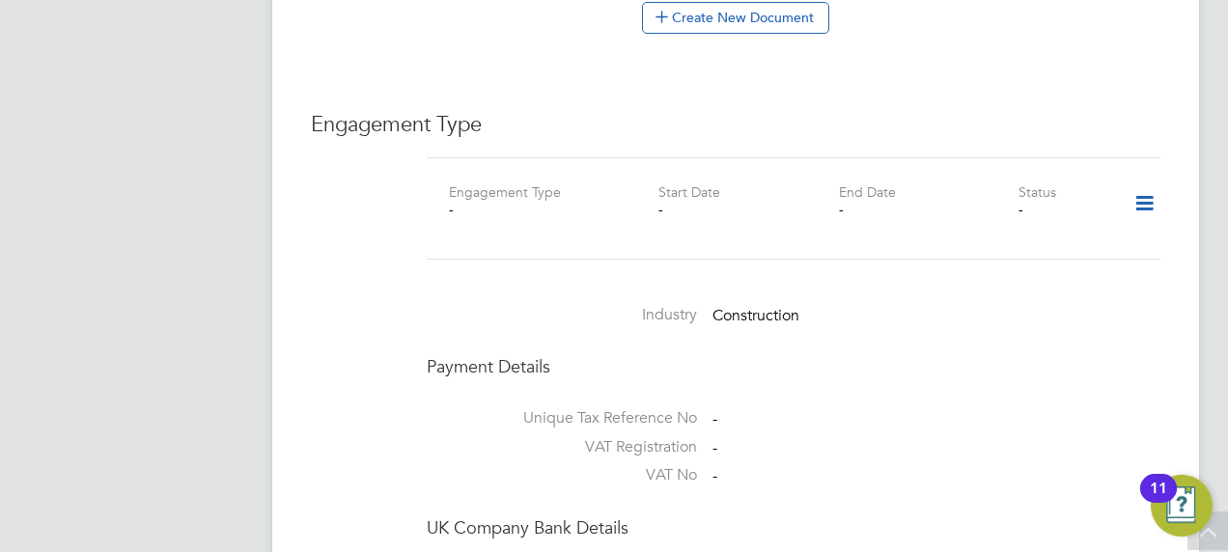
click at [1145, 182] on icon at bounding box center [1145, 204] width 34 height 44
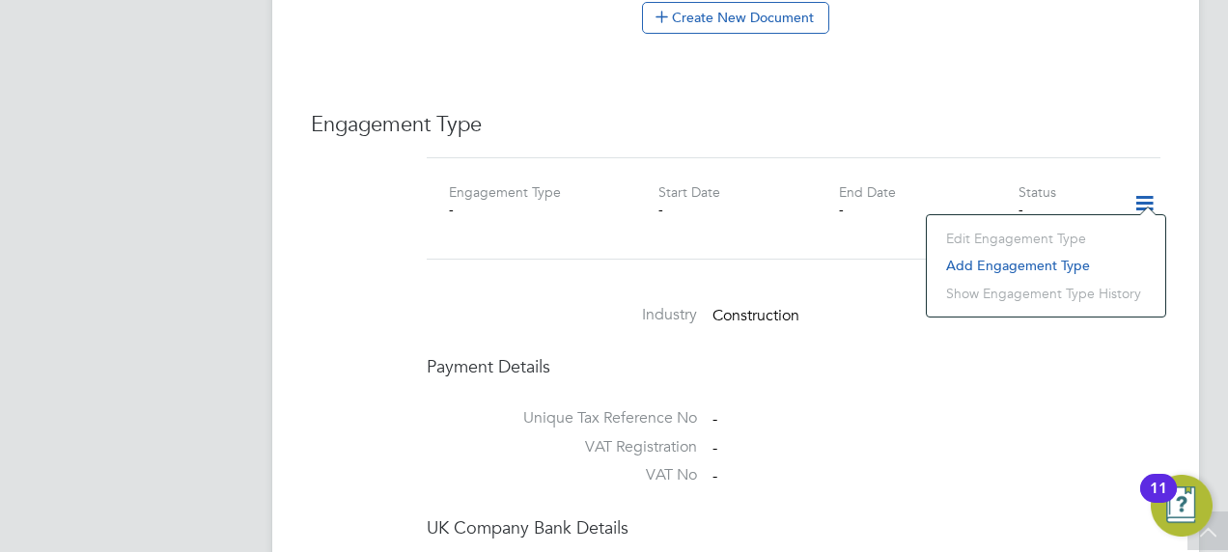
click at [1040, 266] on li "Add Engagement Type" at bounding box center [1046, 265] width 219 height 27
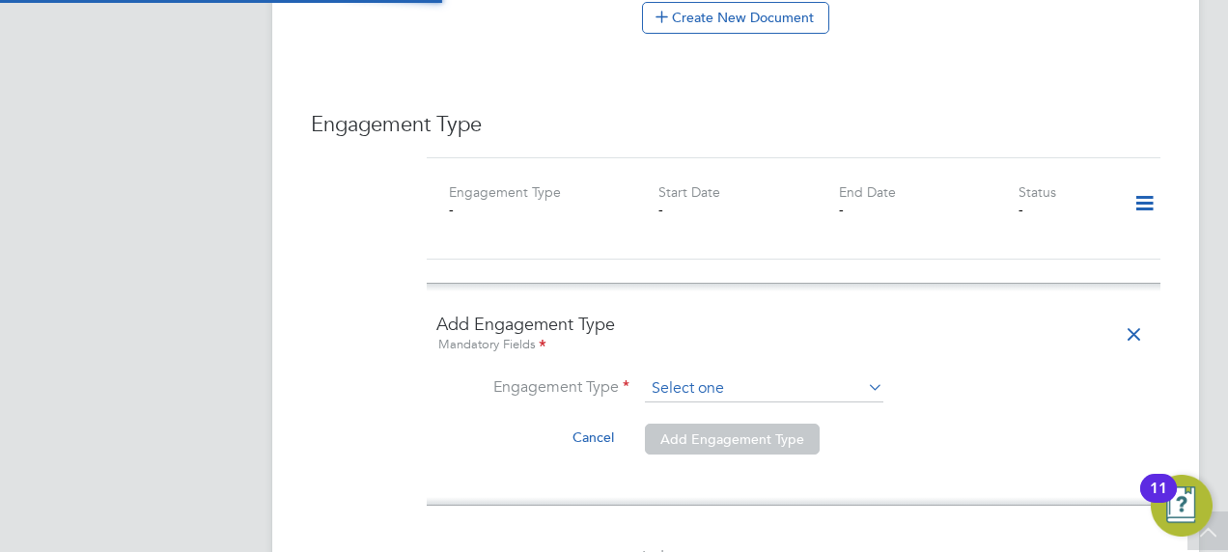
scroll to position [1352, 0]
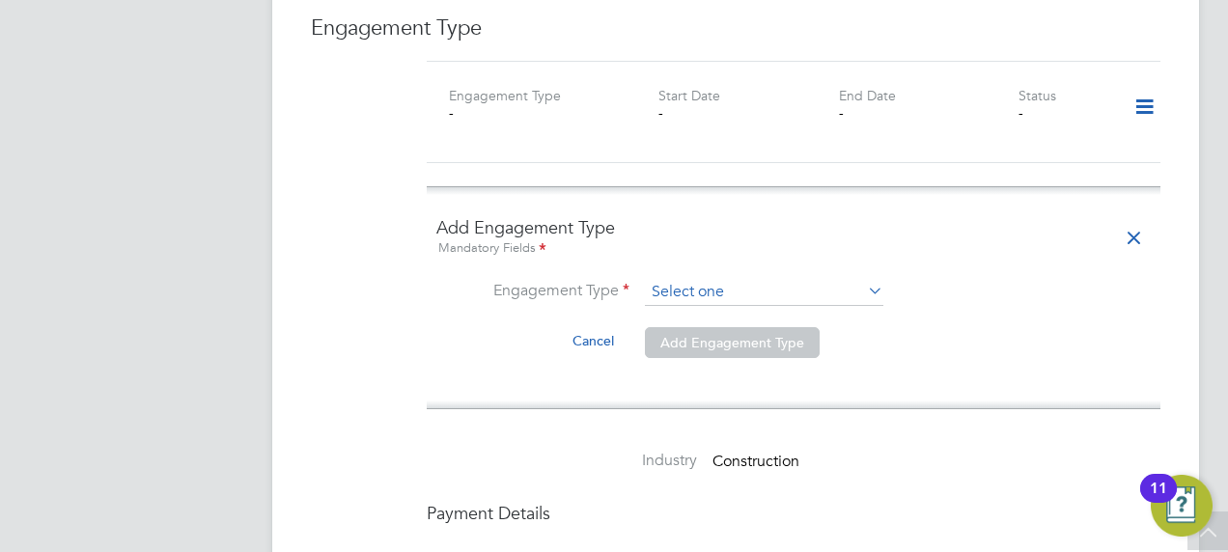
click at [791, 279] on input at bounding box center [764, 292] width 239 height 27
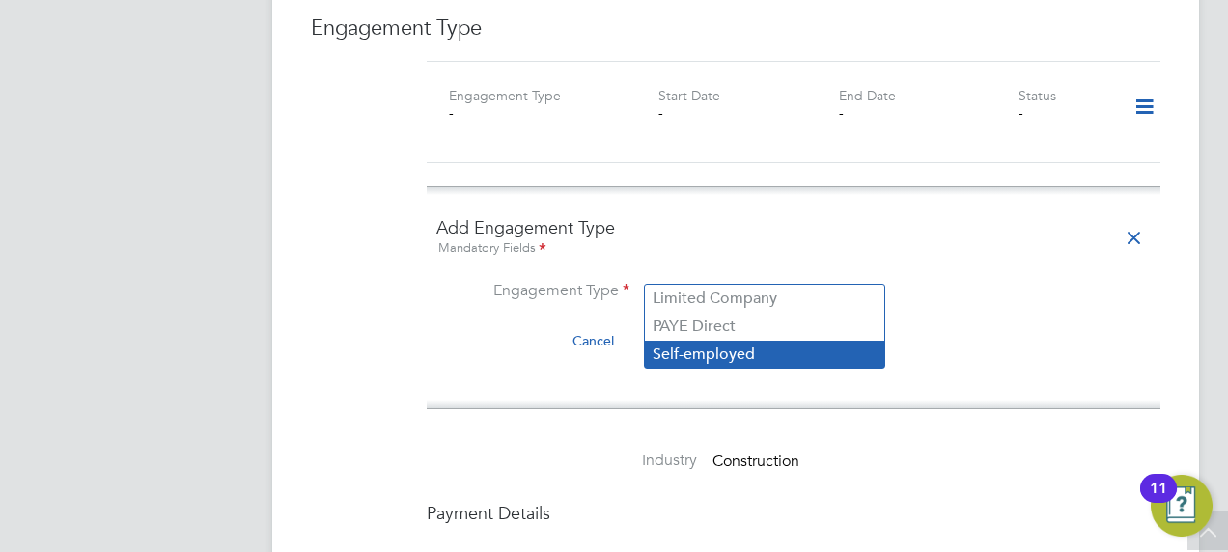
click at [726, 347] on li "Self-employed" at bounding box center [765, 355] width 240 height 28
type input "Self-employed"
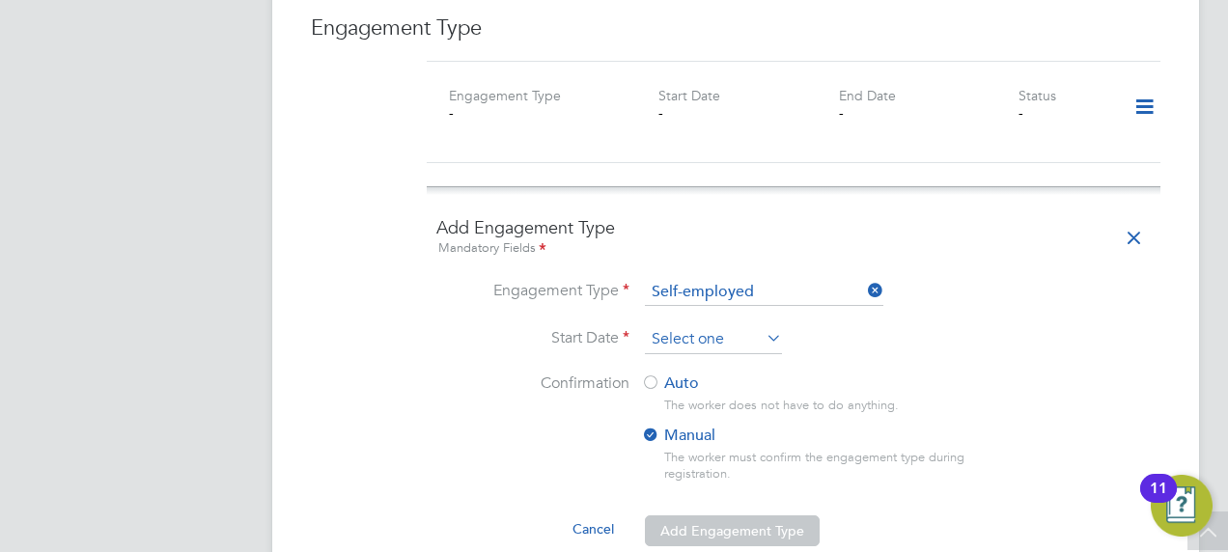
click at [714, 325] on input at bounding box center [713, 339] width 137 height 29
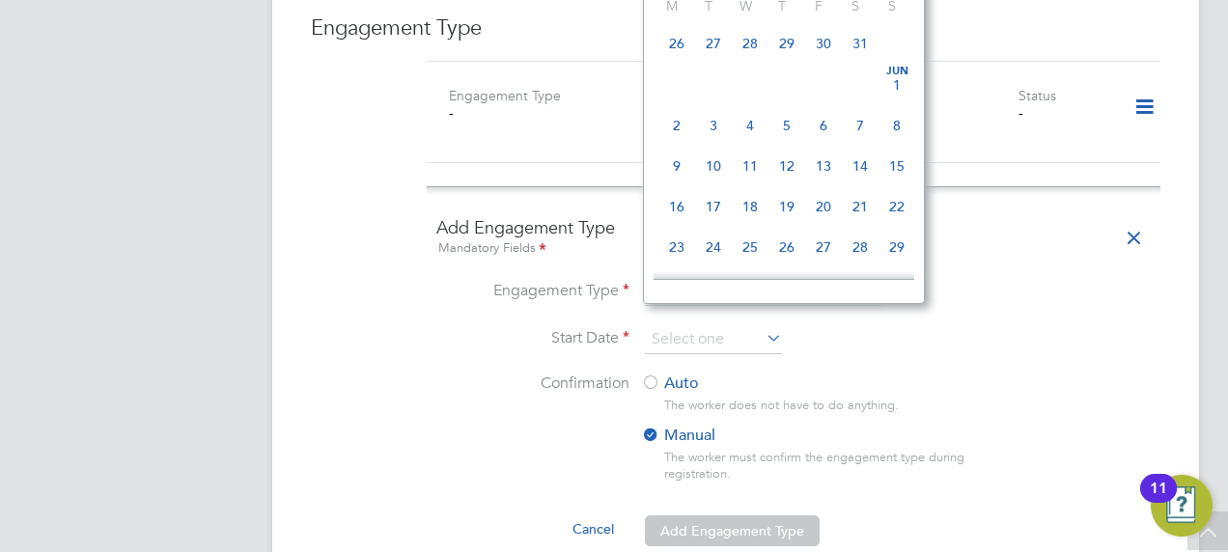
scroll to position [236, 0]
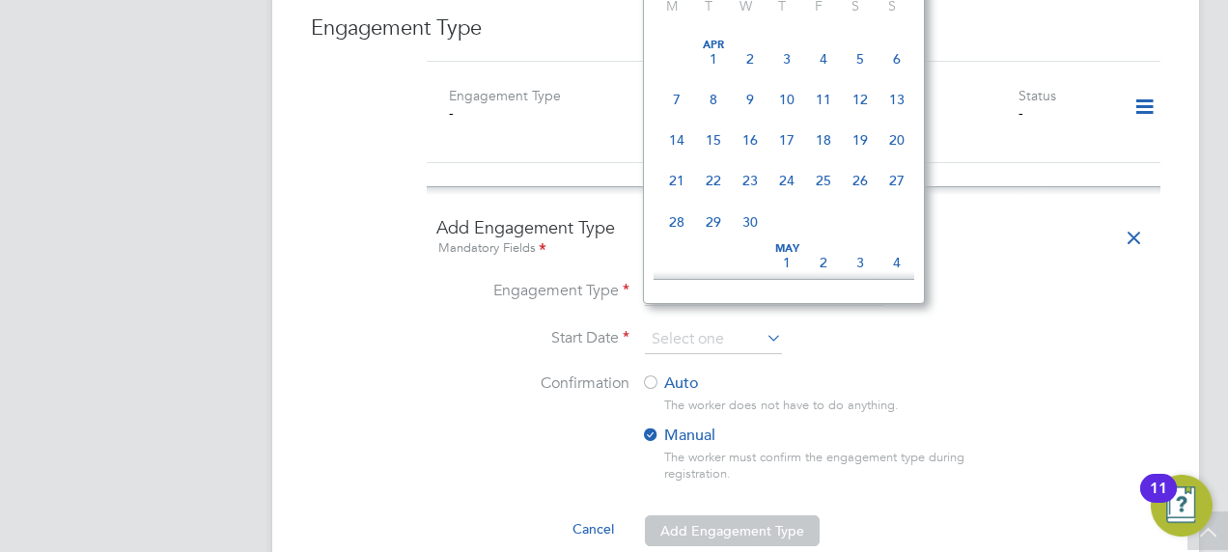
click at [749, 108] on span "9" at bounding box center [750, 99] width 37 height 37
type input "09 Apr 2025"
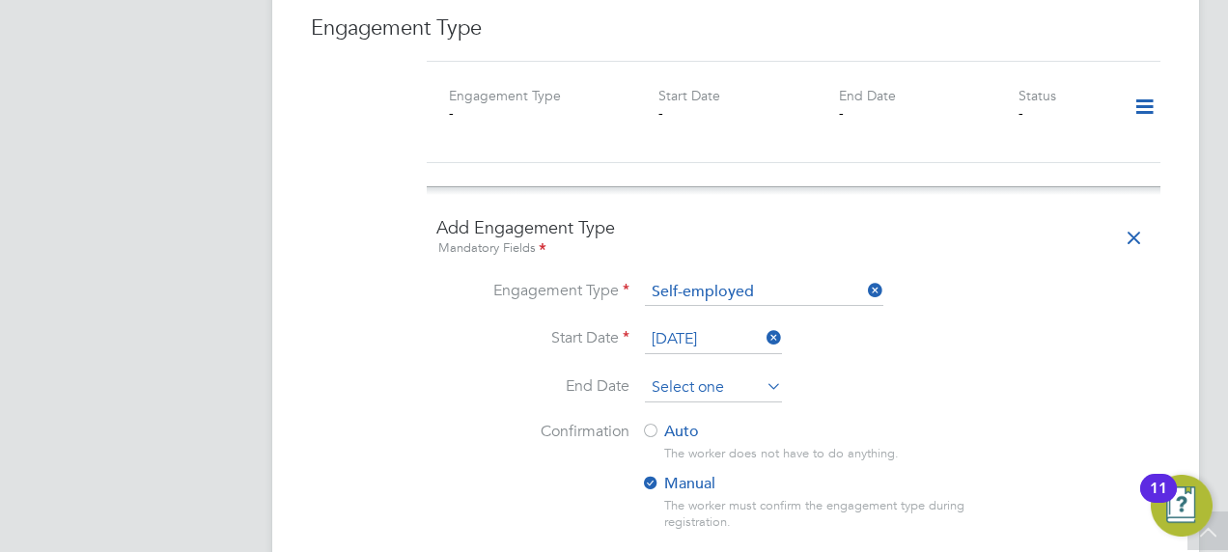
scroll to position [1449, 0]
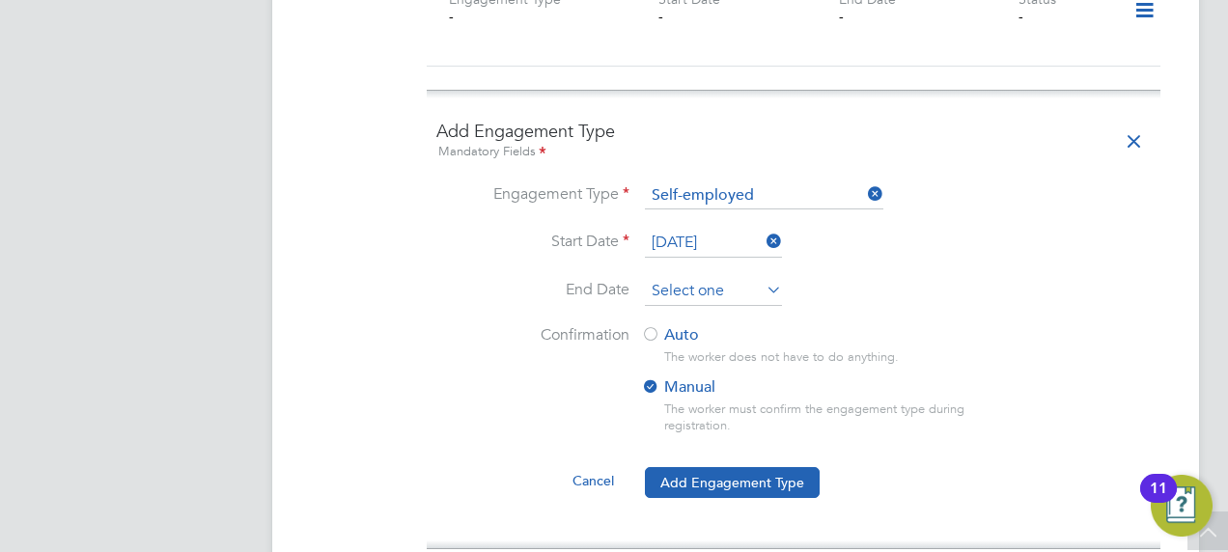
click at [698, 280] on input at bounding box center [713, 291] width 137 height 29
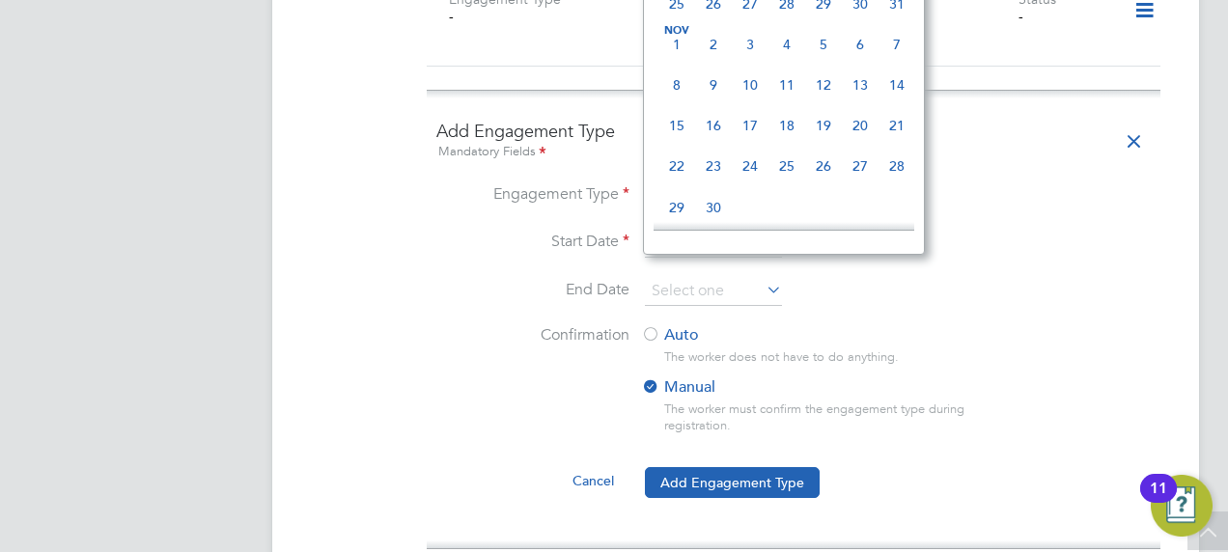
scroll to position [6443, 0]
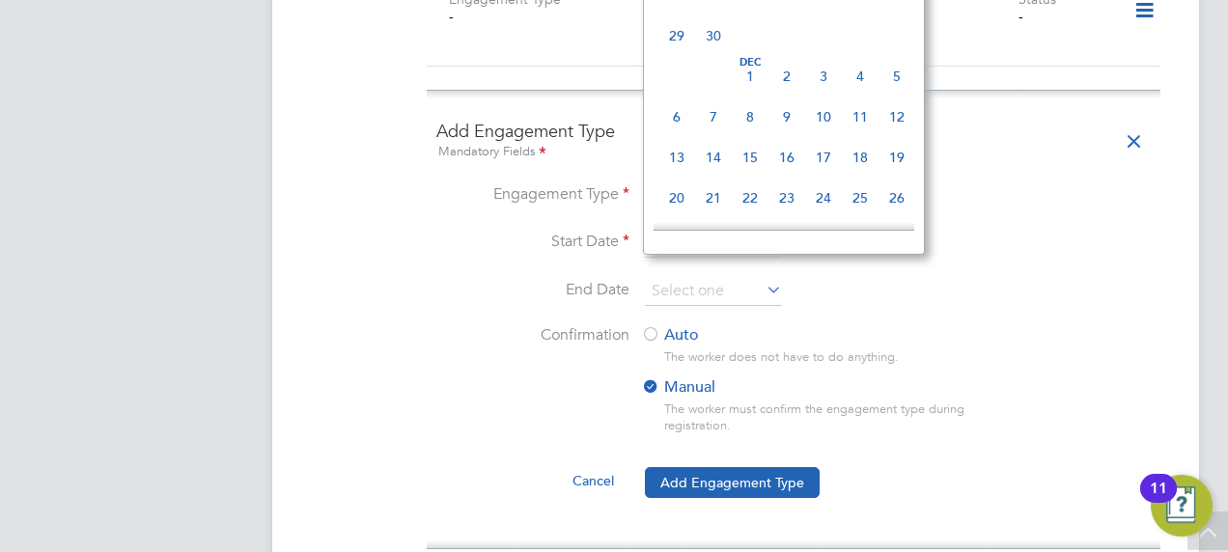
click at [753, 95] on span "Dec 1" at bounding box center [750, 76] width 37 height 37
type input "01 Dec 2027"
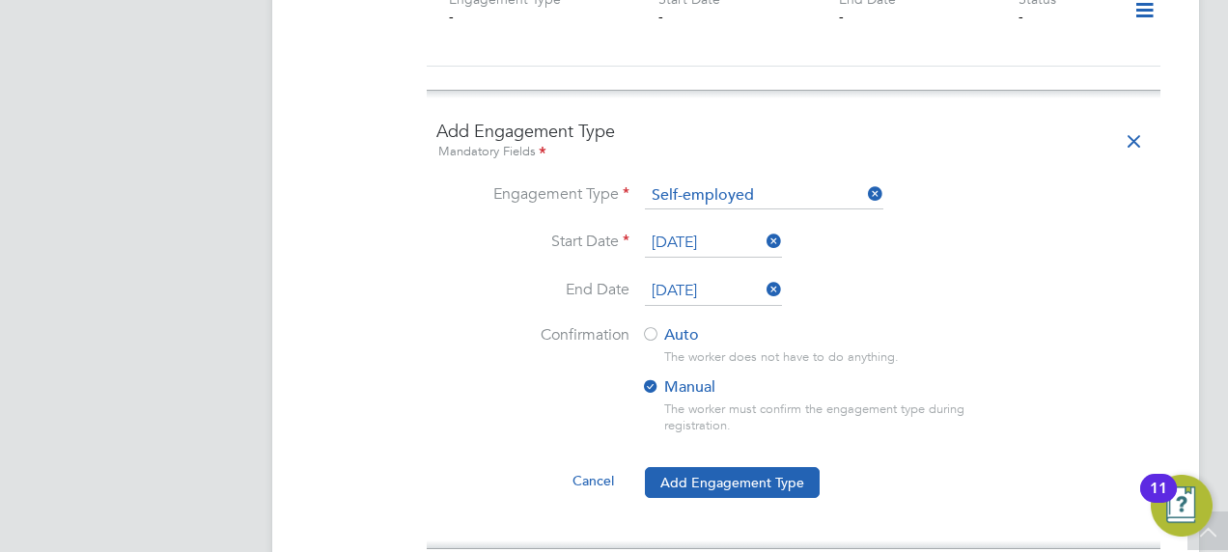
scroll to position [1545, 0]
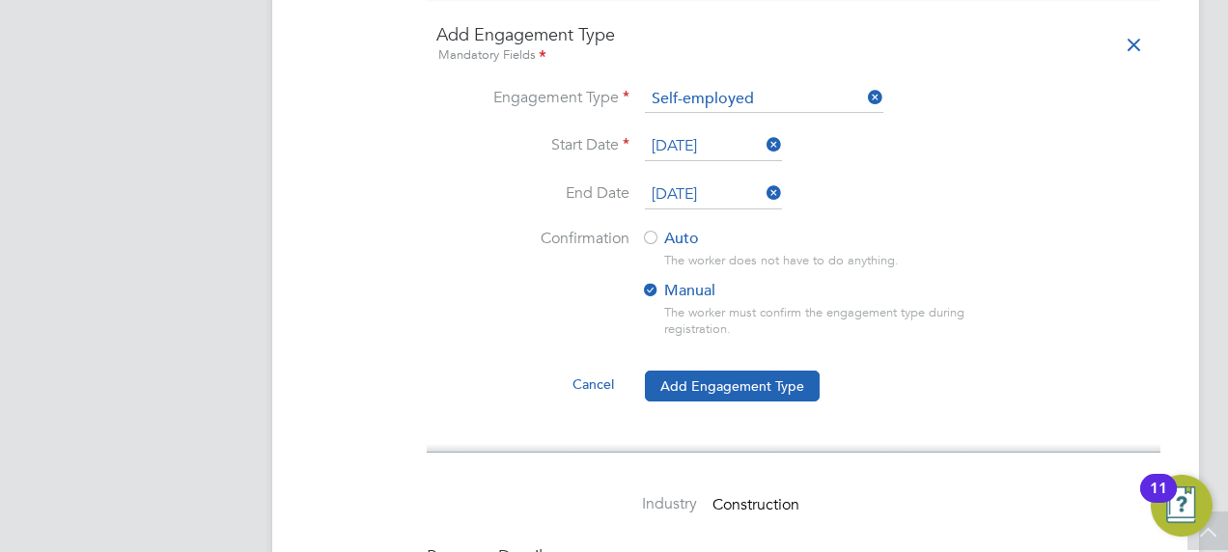
click at [655, 230] on div at bounding box center [650, 239] width 19 height 19
drag, startPoint x: 728, startPoint y: 362, endPoint x: 768, endPoint y: 267, distance: 103.5
click at [728, 371] on button "Add Engagement Type" at bounding box center [732, 386] width 175 height 31
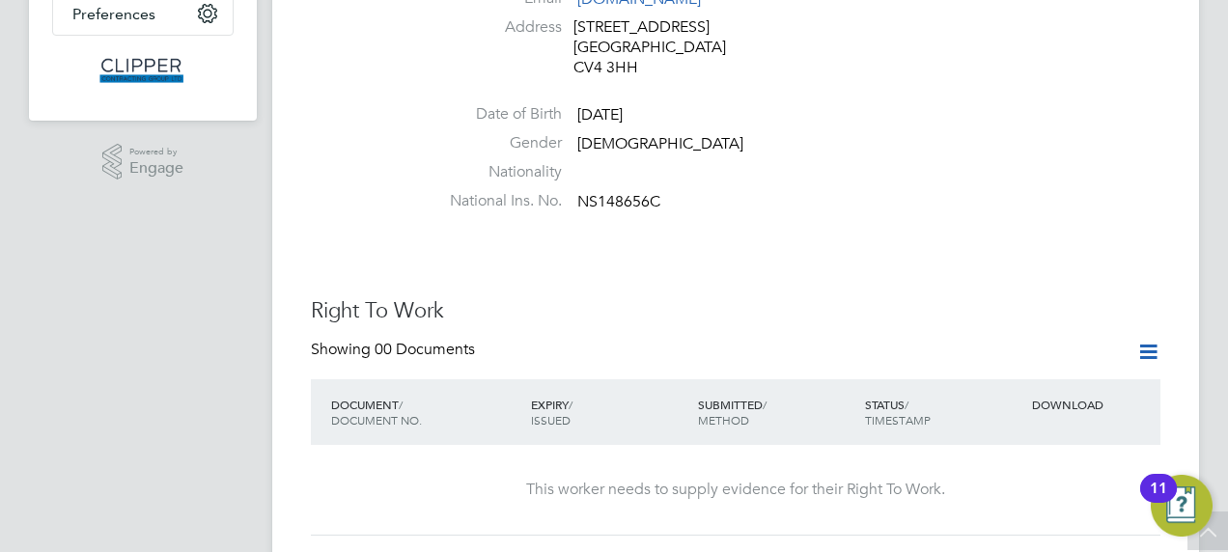
scroll to position [0, 0]
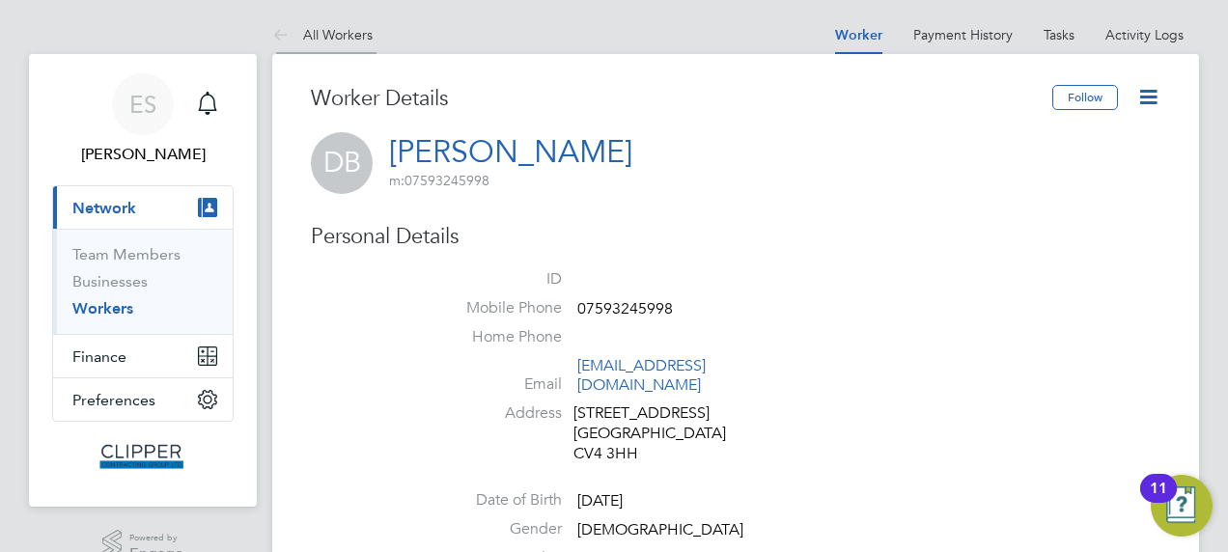
click at [311, 32] on link "All Workers" at bounding box center [322, 34] width 100 height 17
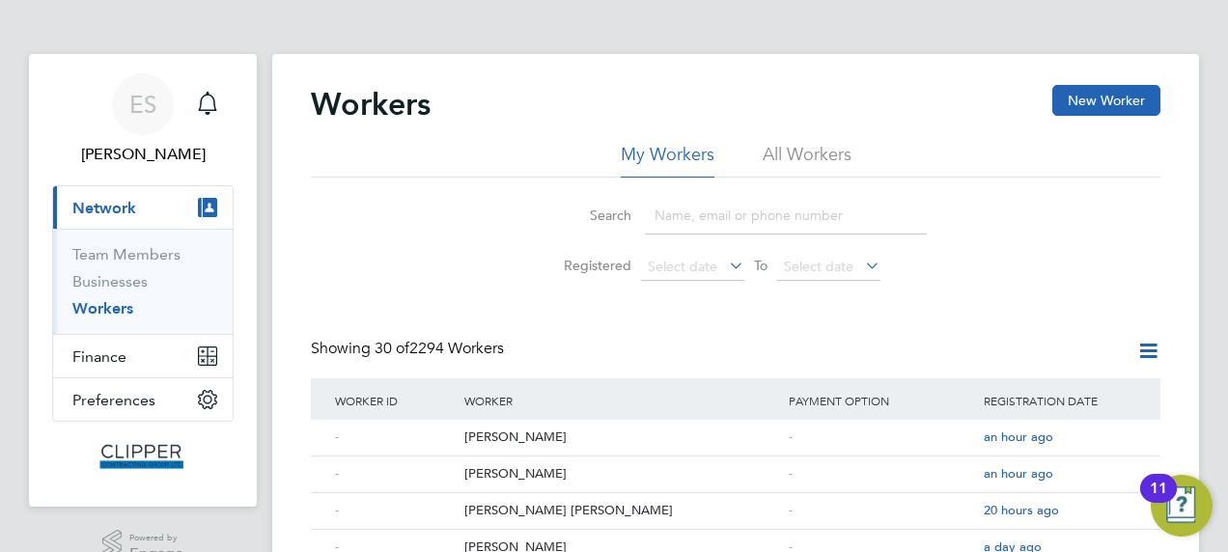
click at [711, 209] on input at bounding box center [786, 216] width 282 height 38
paste input "[PERSON_NAME]"
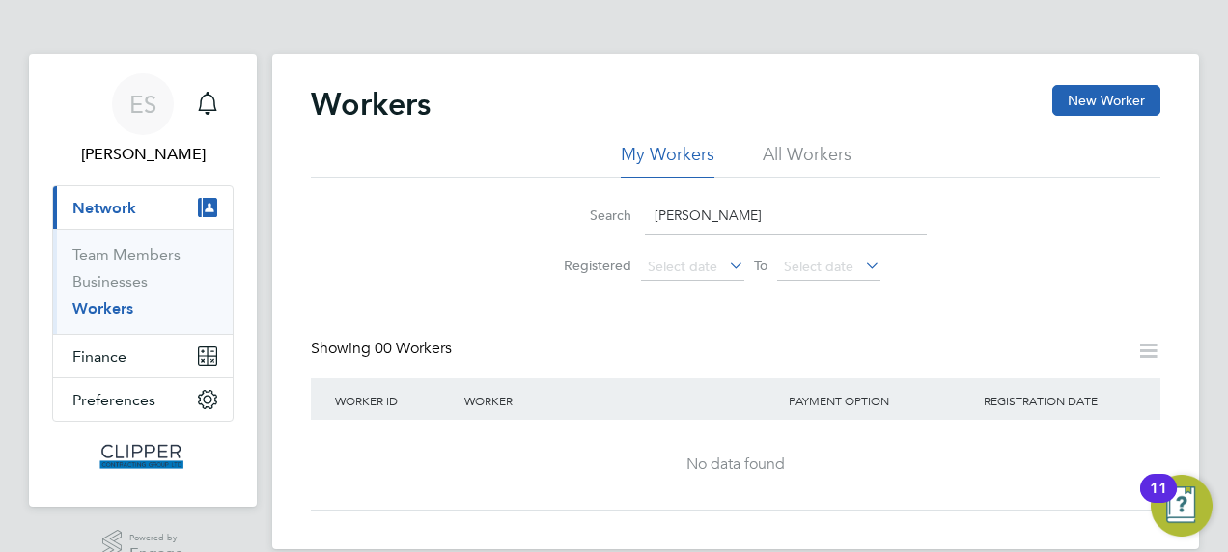
click at [740, 226] on input "[PERSON_NAME]" at bounding box center [786, 216] width 282 height 38
drag, startPoint x: 744, startPoint y: 224, endPoint x: 514, endPoint y: 220, distance: 229.9
click at [519, 226] on div "Search Ben Power Registered Select date To Select date" at bounding box center [736, 234] width 850 height 113
type input "power"
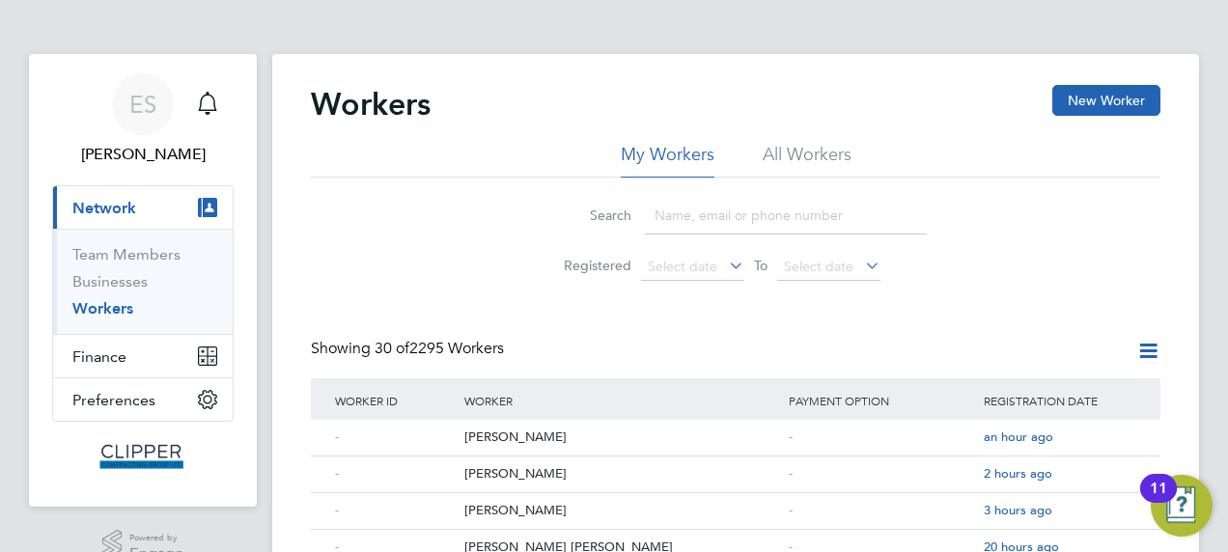
click at [701, 211] on input at bounding box center [786, 216] width 282 height 38
paste input "[PERSON_NAME]"
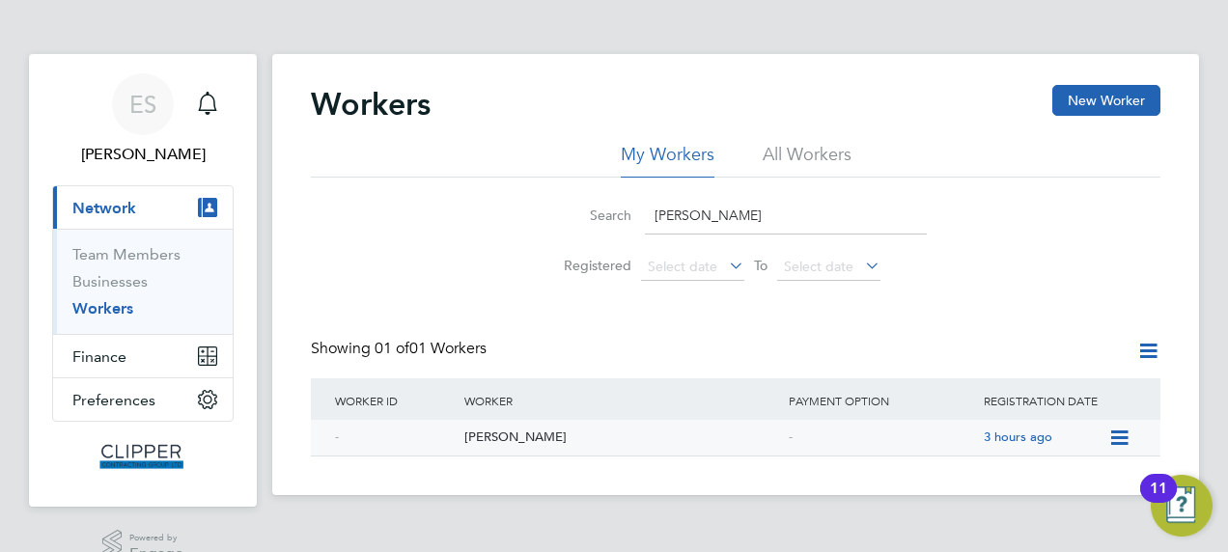
type input "[PERSON_NAME]"
click at [524, 427] on div "[PERSON_NAME]" at bounding box center [622, 438] width 324 height 36
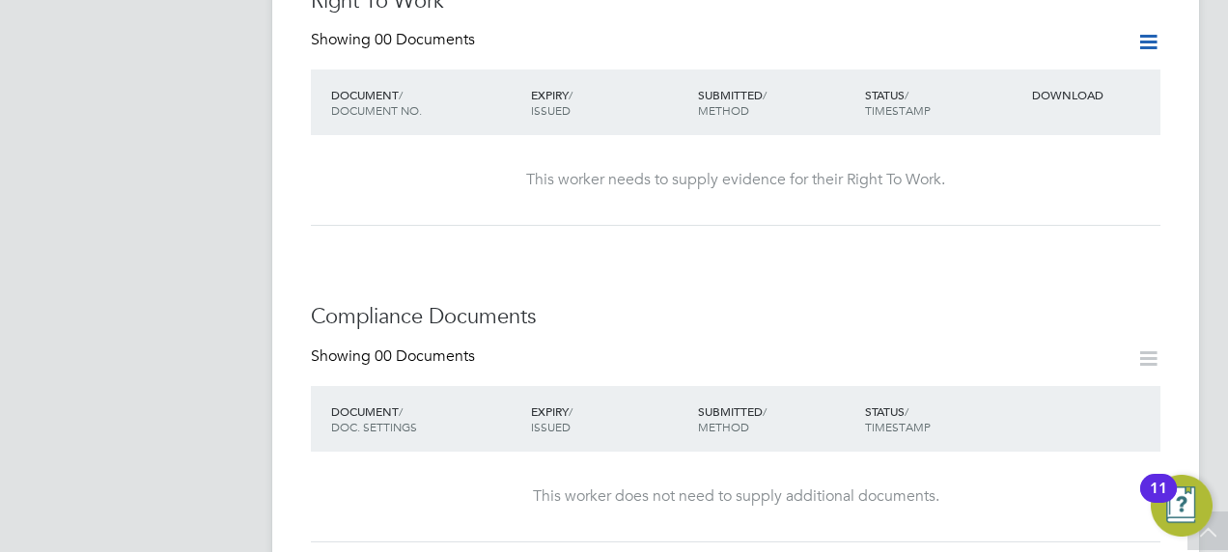
scroll to position [1062, 0]
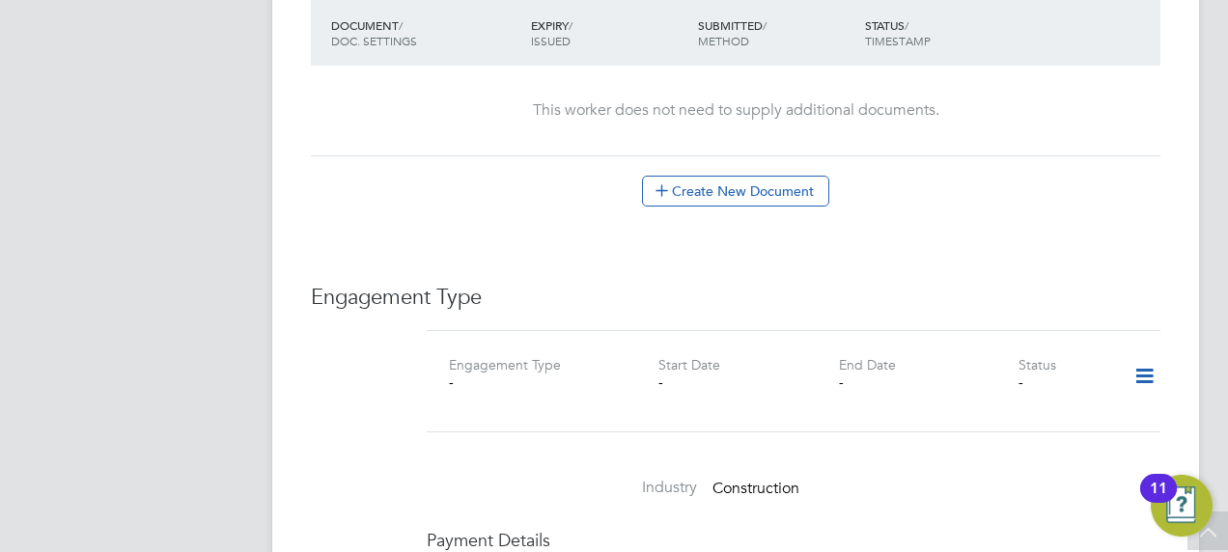
click at [1143, 355] on icon at bounding box center [1145, 376] width 34 height 44
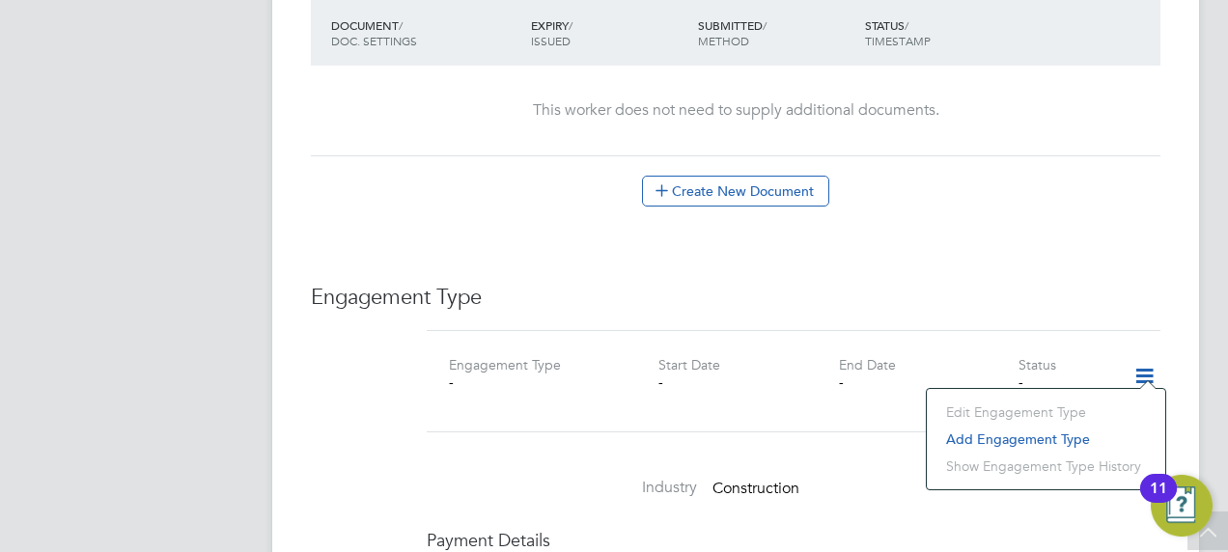
click at [1014, 447] on li "Add Engagement Type" at bounding box center [1046, 439] width 219 height 27
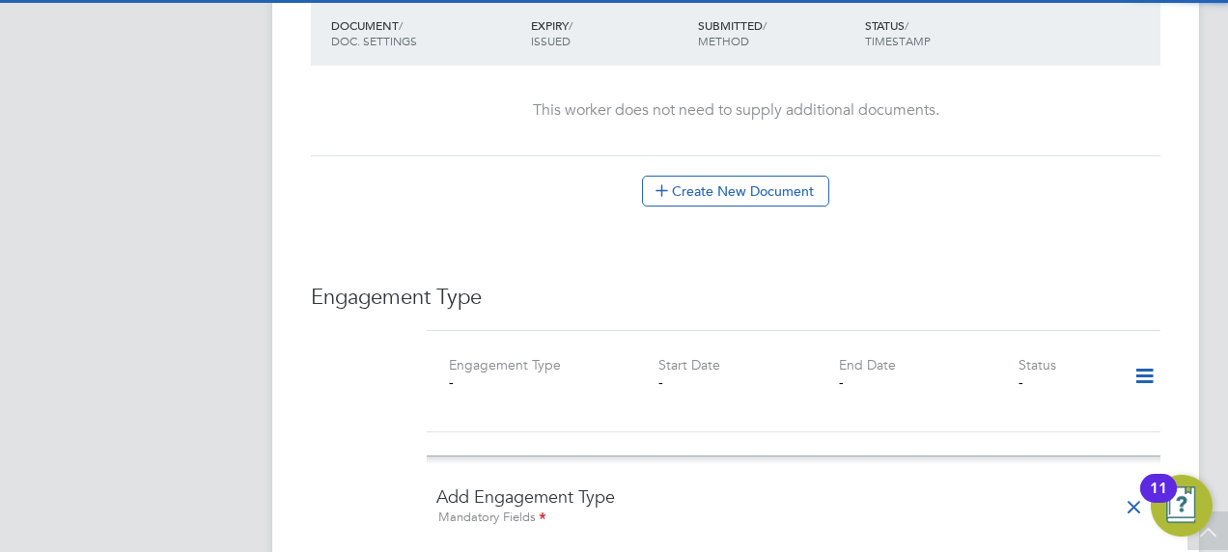
scroll to position [1255, 0]
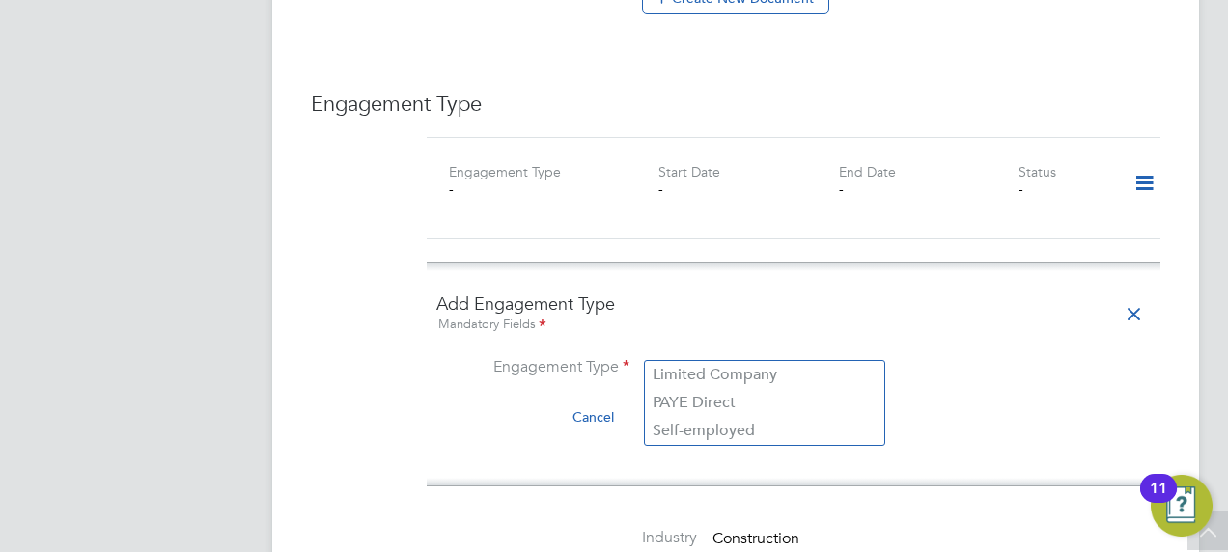
click at [680, 355] on input at bounding box center [764, 368] width 239 height 27
click at [674, 403] on li "PAYE Direct" at bounding box center [765, 403] width 240 height 28
type input "PAYE Direct"
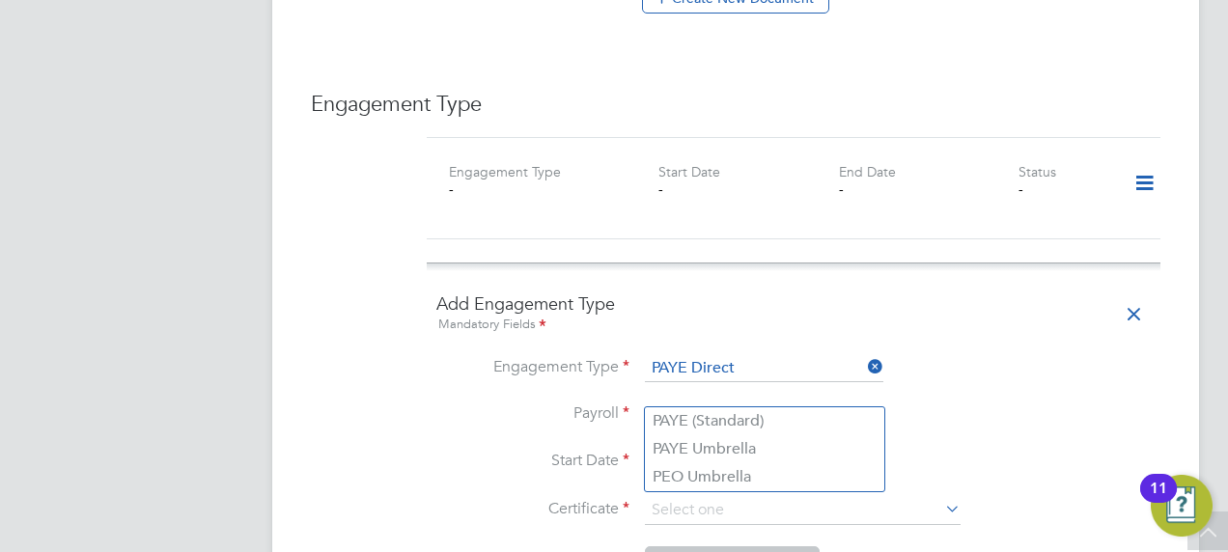
click at [699, 402] on input at bounding box center [764, 415] width 239 height 27
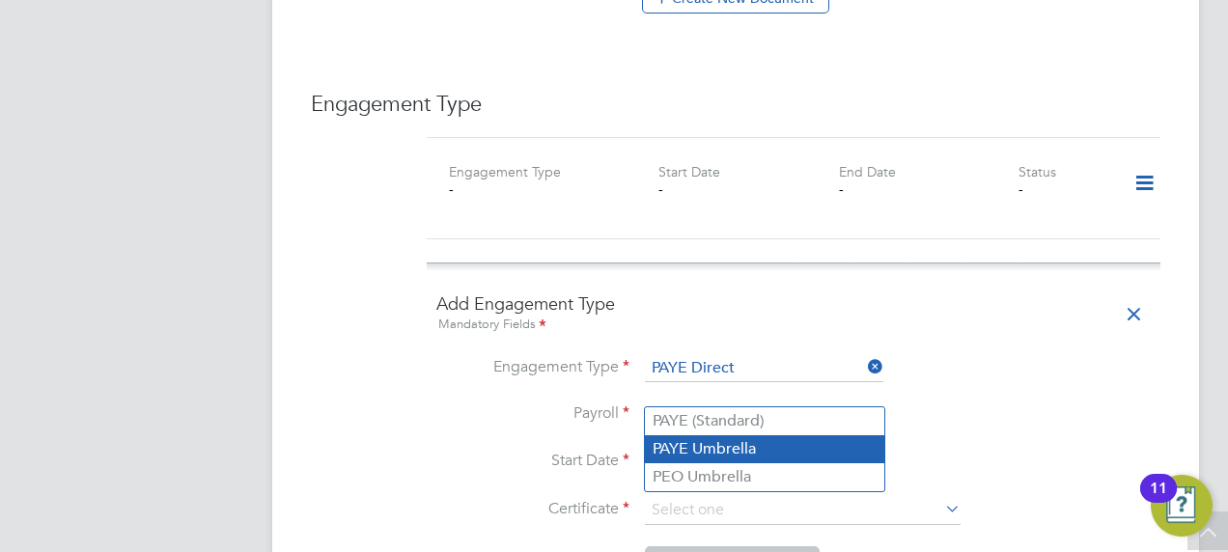
click at [695, 444] on li "PAYE Umbrella" at bounding box center [765, 450] width 240 height 28
type input "PAYE Umbrella"
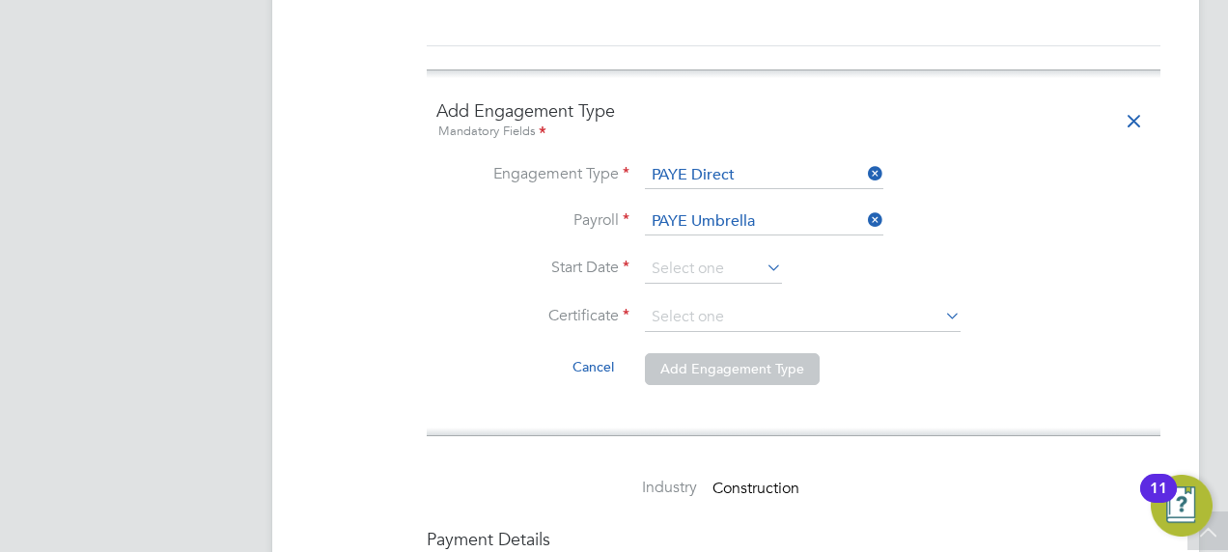
scroll to position [1545, 0]
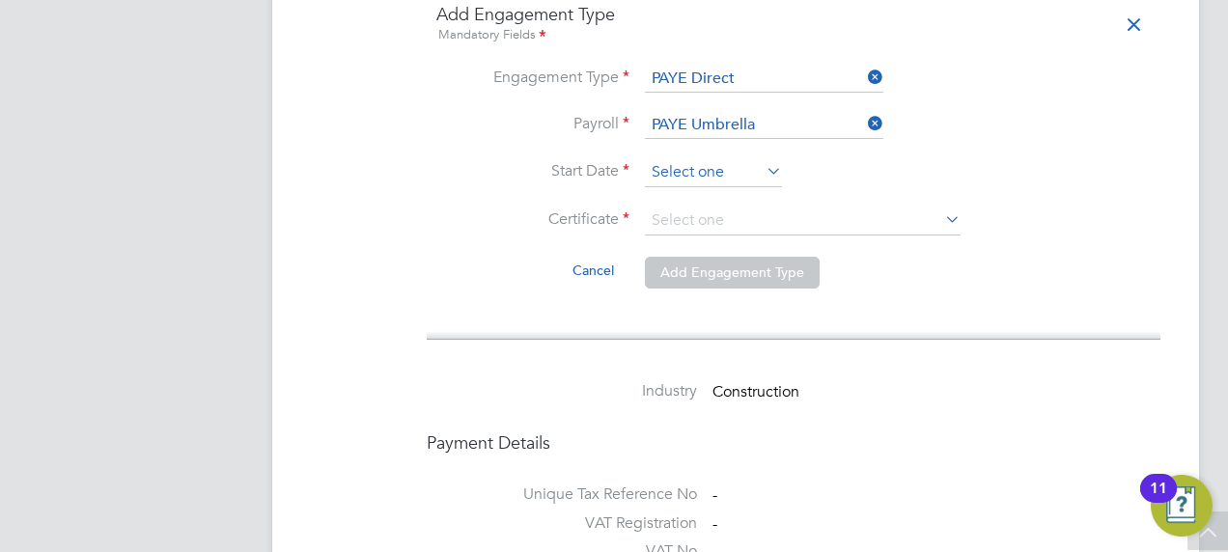
click at [730, 158] on input at bounding box center [713, 172] width 137 height 29
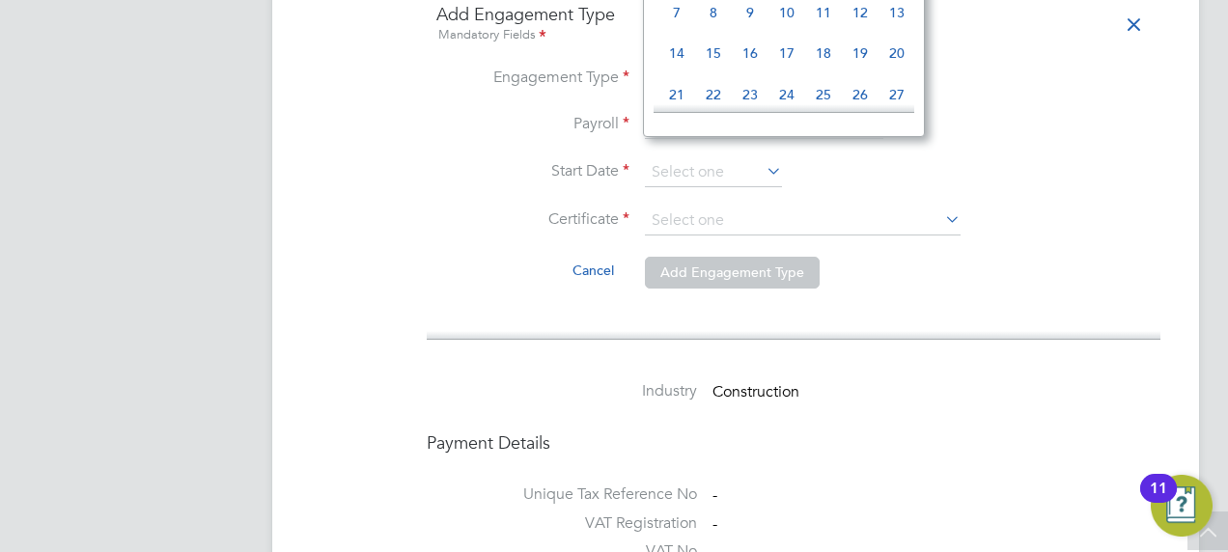
scroll to position [332, 0]
click at [757, 56] on span "7" at bounding box center [750, 39] width 37 height 37
type input "[DATE]"
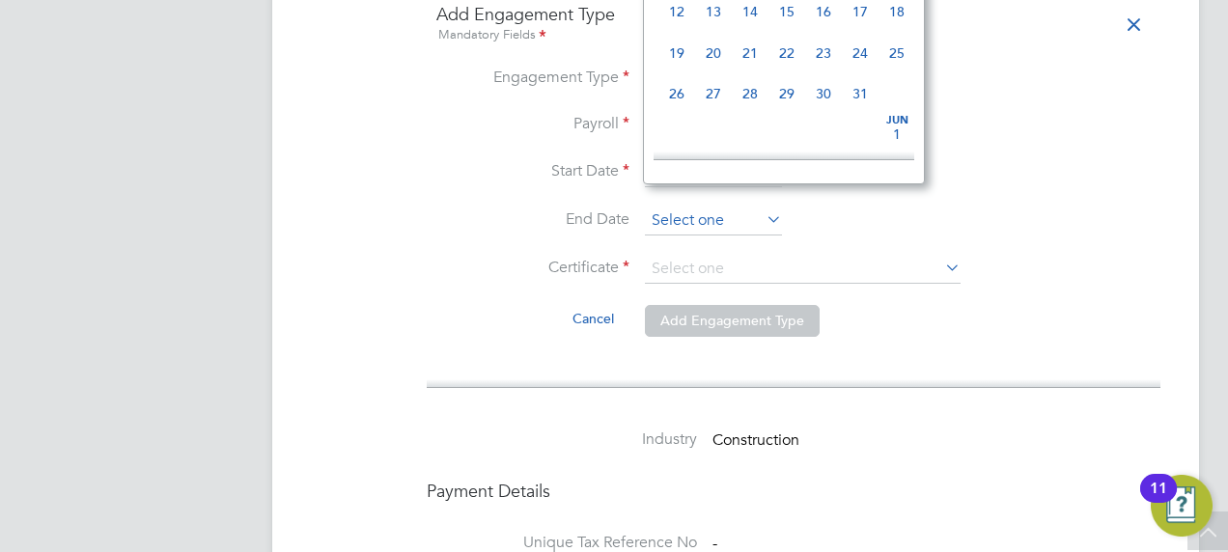
click at [716, 207] on input at bounding box center [713, 221] width 137 height 29
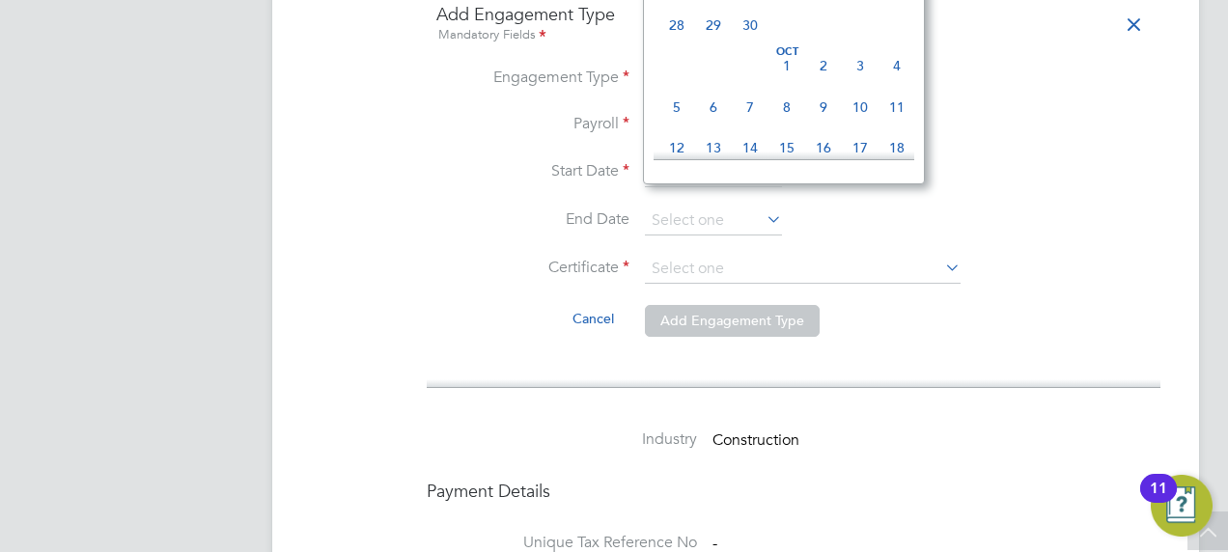
scroll to position [4029, 0]
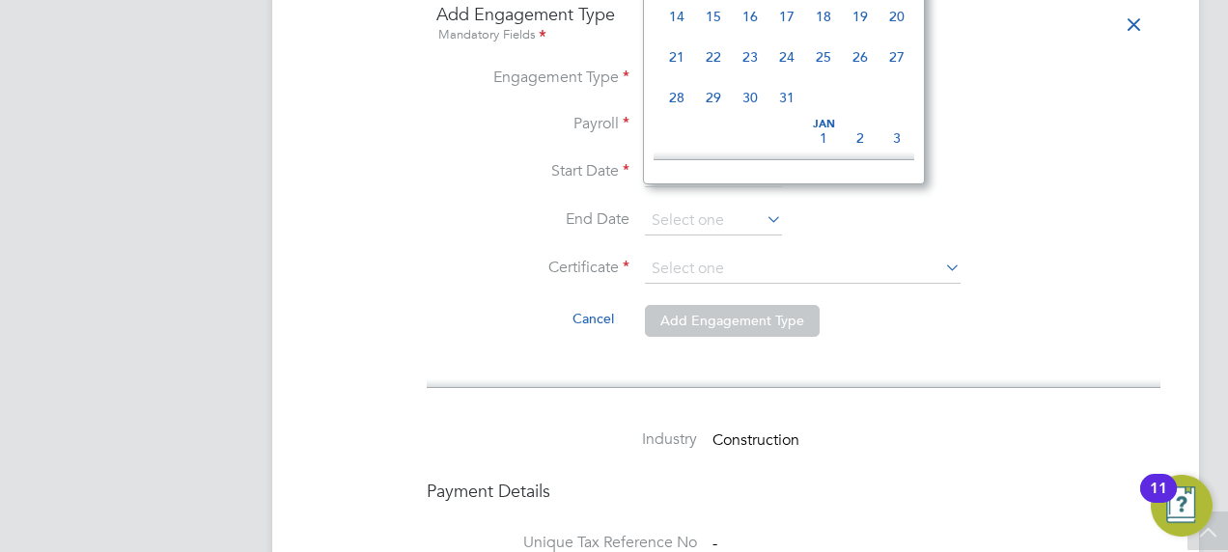
click at [758, 35] on span "16" at bounding box center [750, 16] width 37 height 37
type input "[DATE]"
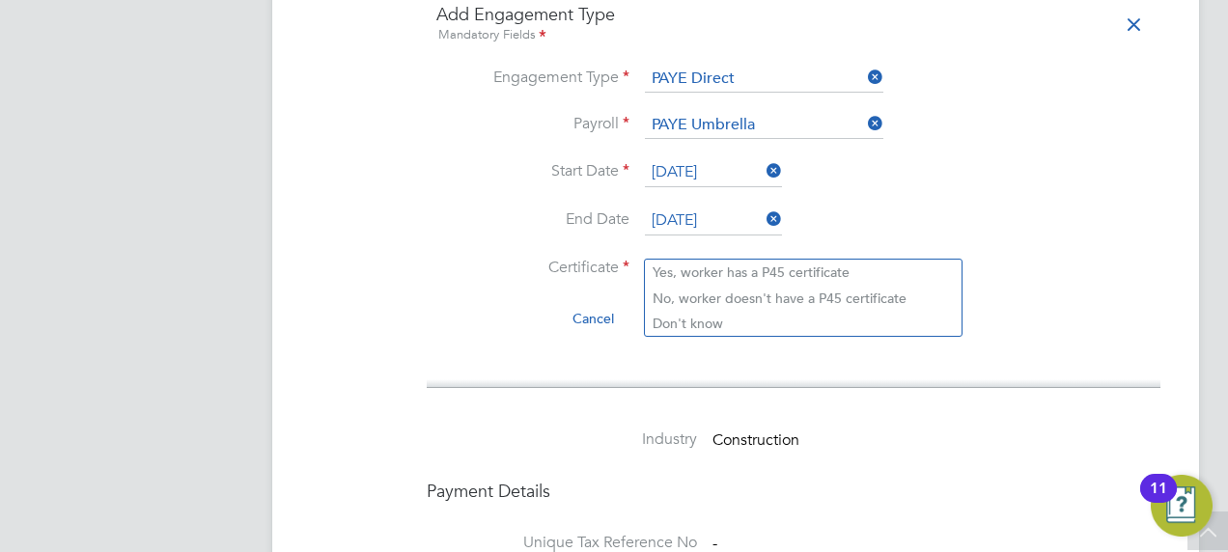
click at [765, 255] on input at bounding box center [803, 269] width 316 height 29
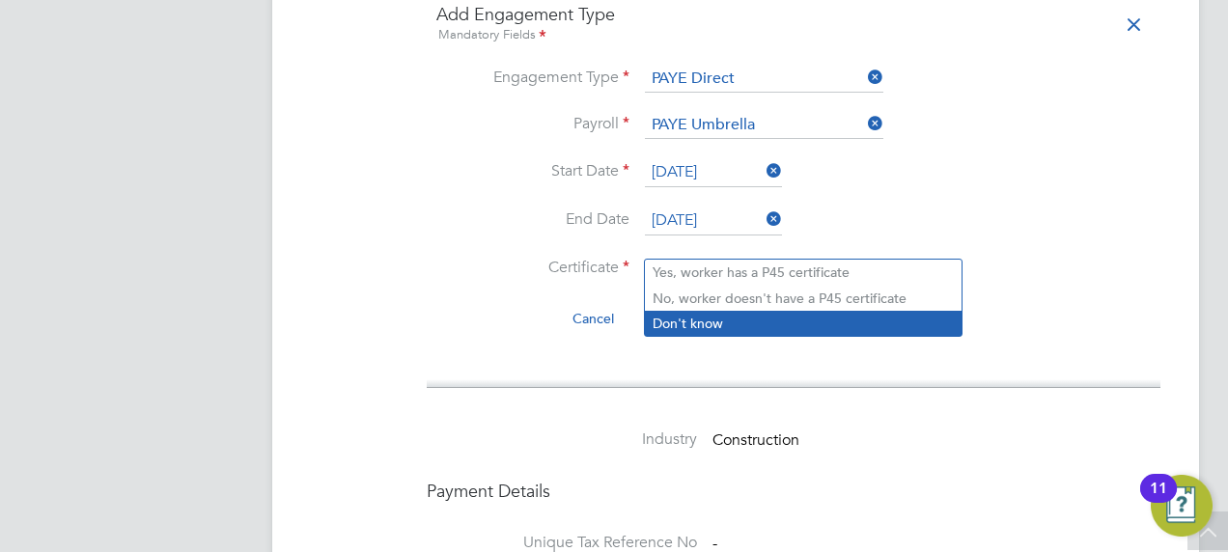
click at [740, 315] on li "Don't know" at bounding box center [803, 323] width 317 height 25
type input "Don't know"
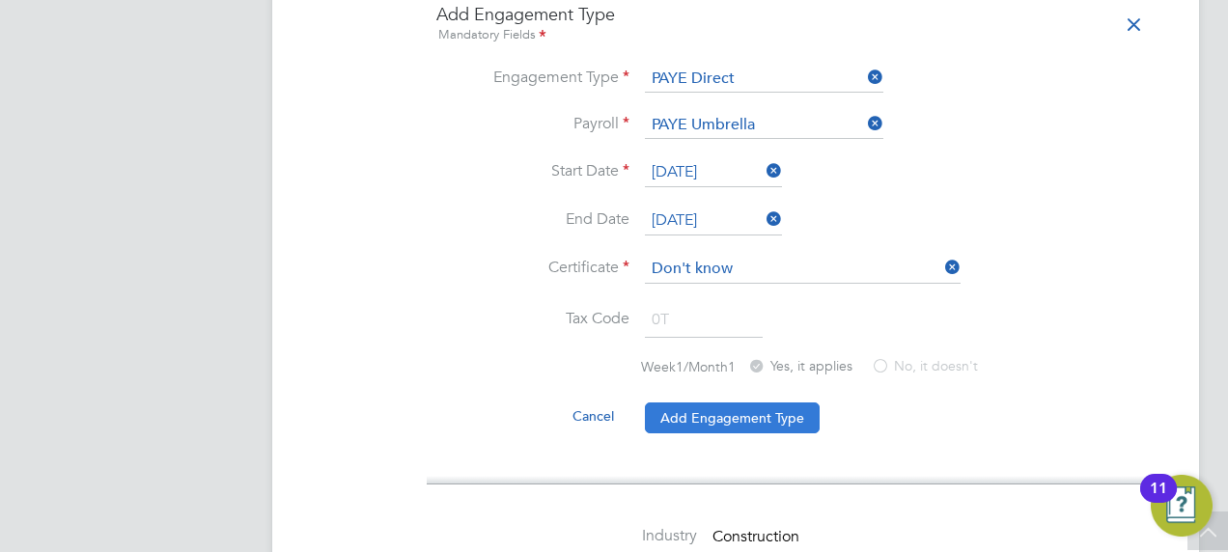
click at [717, 403] on button "Add Engagement Type" at bounding box center [732, 418] width 175 height 31
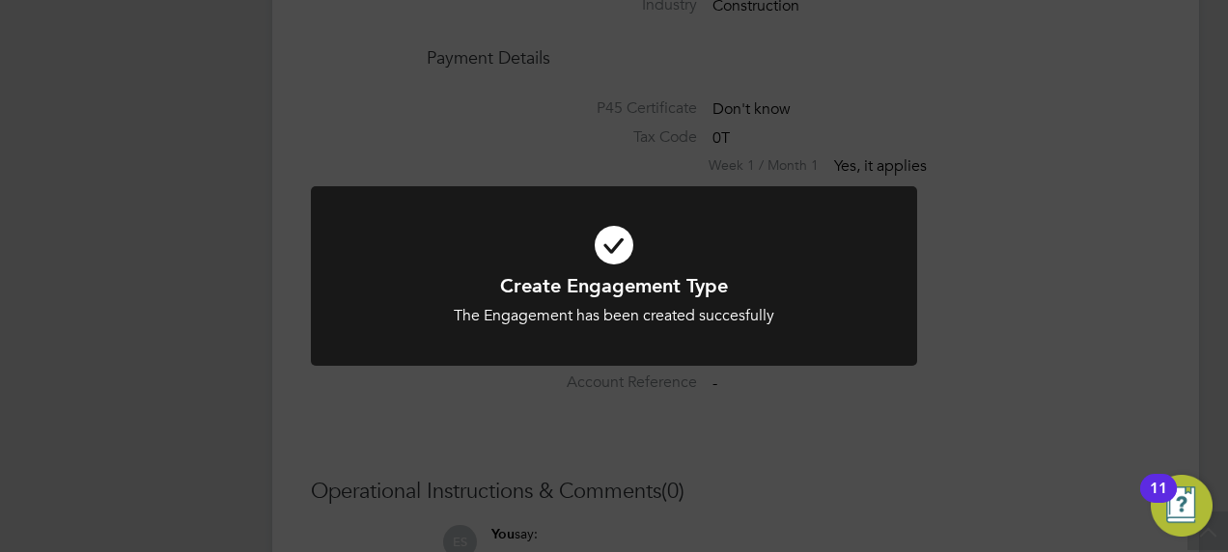
click at [153, 203] on div "Create Engagement Type The Engagement has been created succesfully Cancel Okay" at bounding box center [614, 276] width 1228 height 552
